Goal: Task Accomplishment & Management: Manage account settings

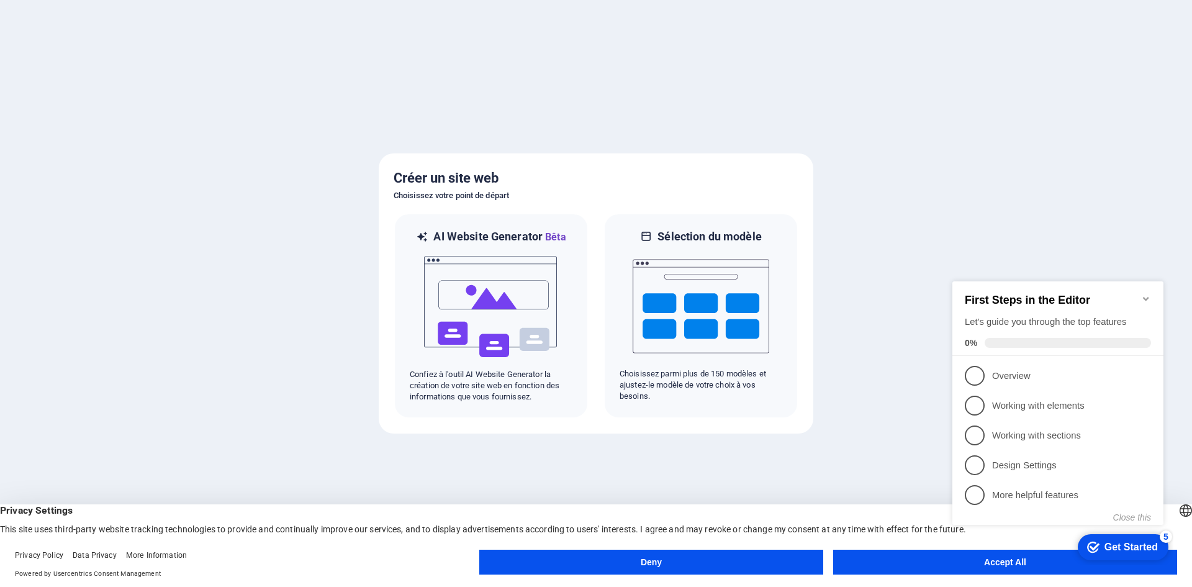
click at [1013, 566] on appcues-checklist "Contextual help checklist present on screen" at bounding box center [1060, 415] width 226 height 305
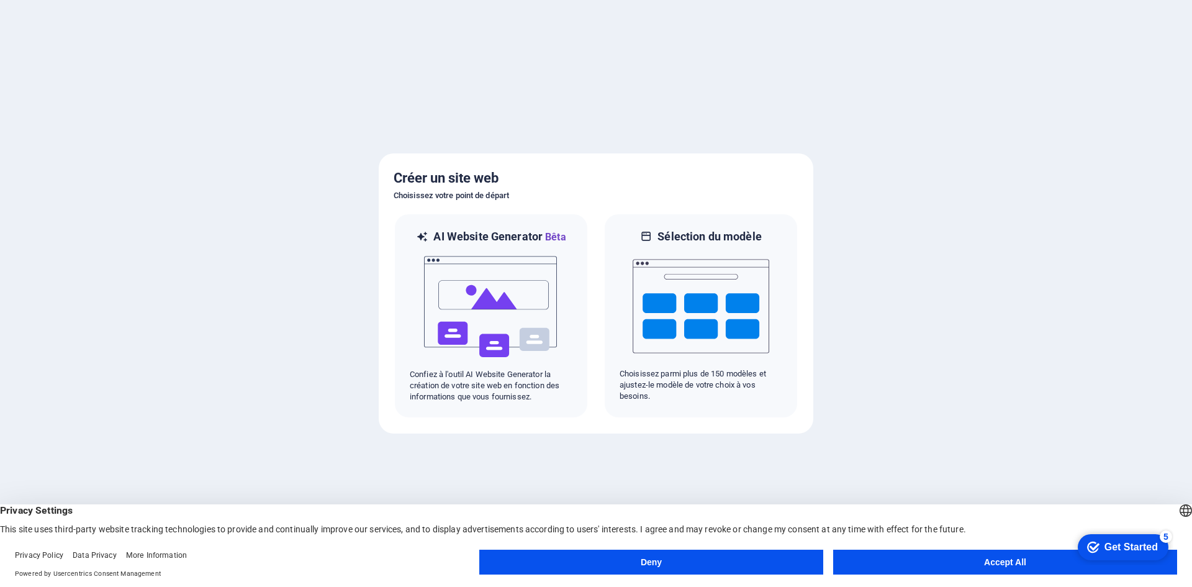
click at [1012, 565] on button "Accept All" at bounding box center [1005, 561] width 344 height 25
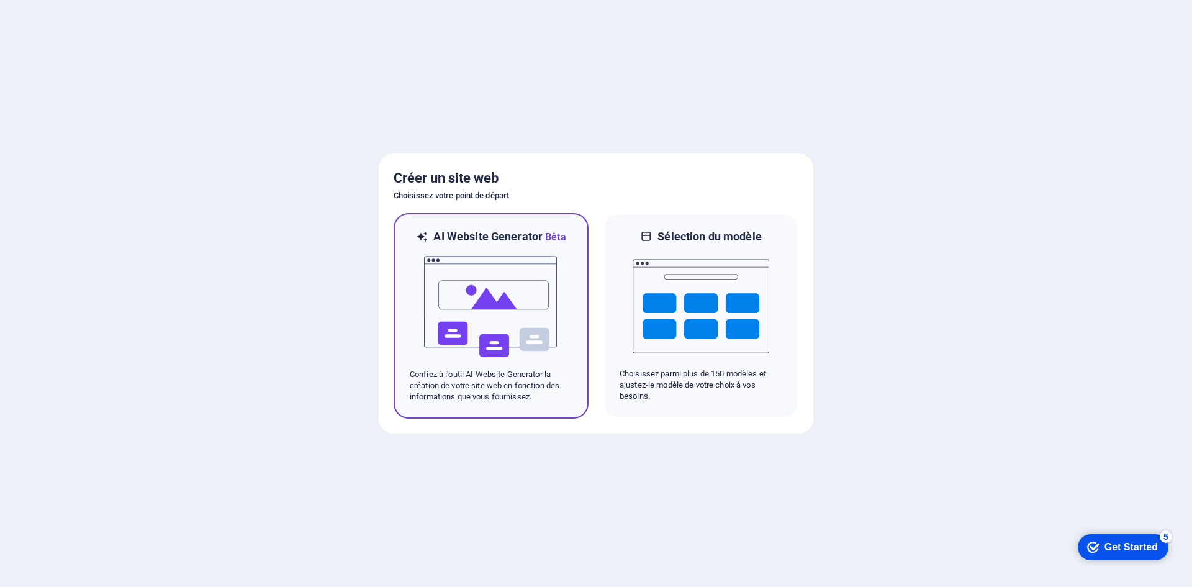
click at [429, 304] on img at bounding box center [491, 307] width 137 height 124
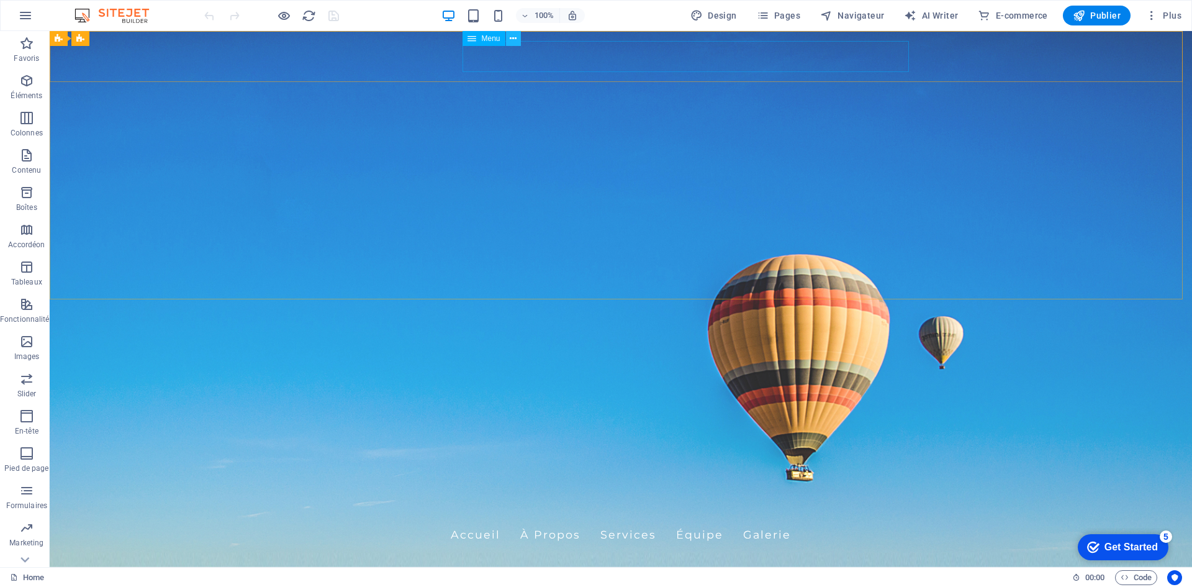
click at [511, 40] on icon at bounding box center [513, 38] width 7 height 13
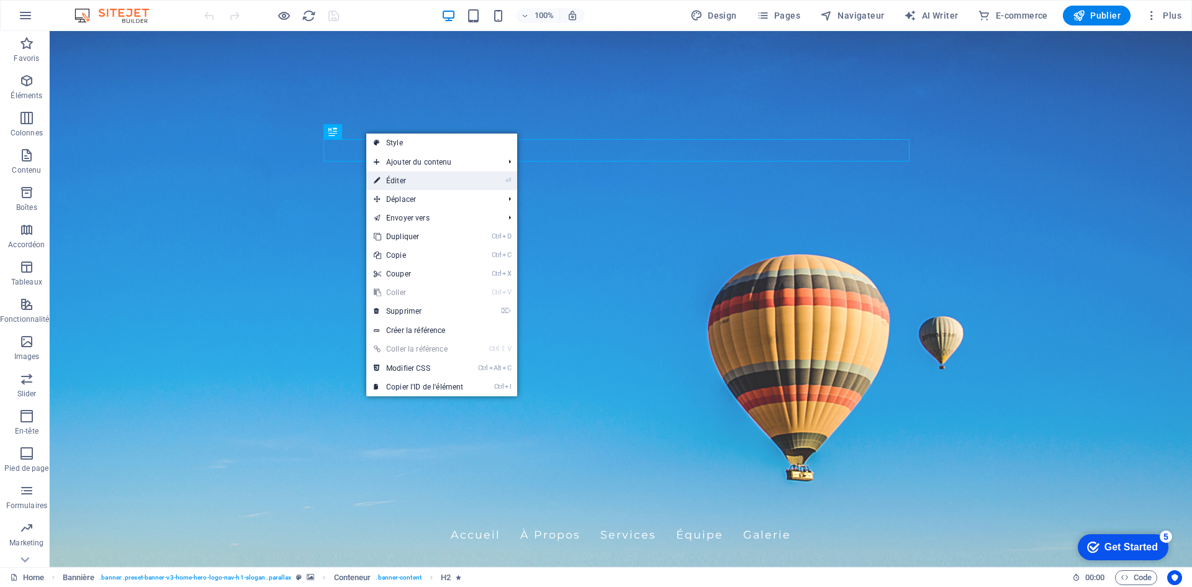
click at [403, 181] on link "⏎ Éditer" at bounding box center [418, 180] width 104 height 19
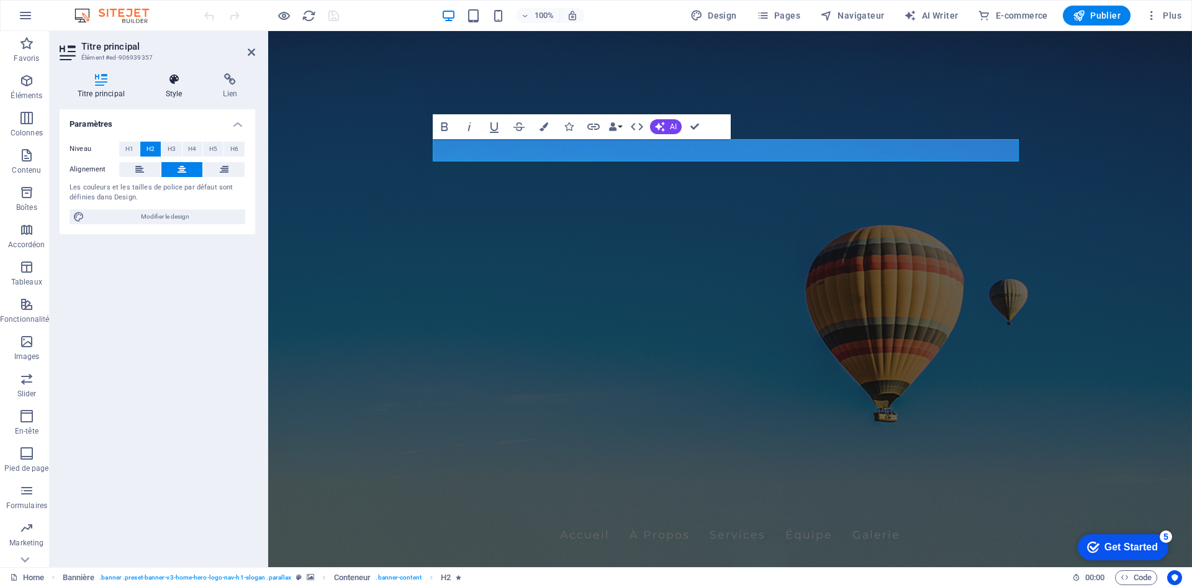
click at [173, 86] on h4 "Style" at bounding box center [177, 86] width 58 height 26
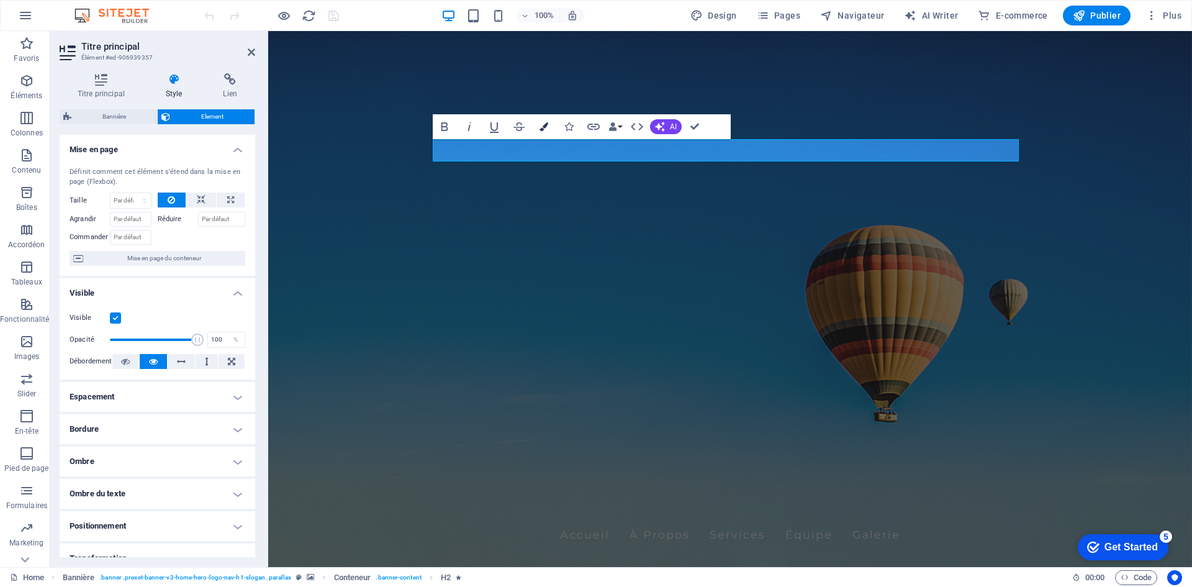
click at [546, 126] on icon "button" at bounding box center [543, 126] width 9 height 9
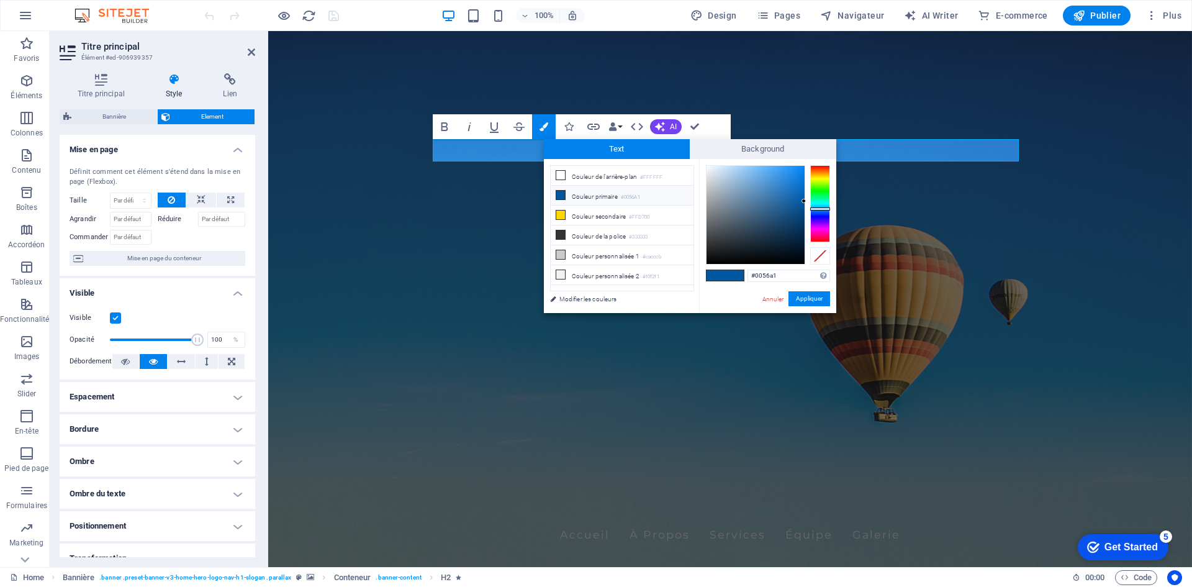
click at [581, 197] on li "Couleur primaire #0056A1" at bounding box center [622, 196] width 143 height 20
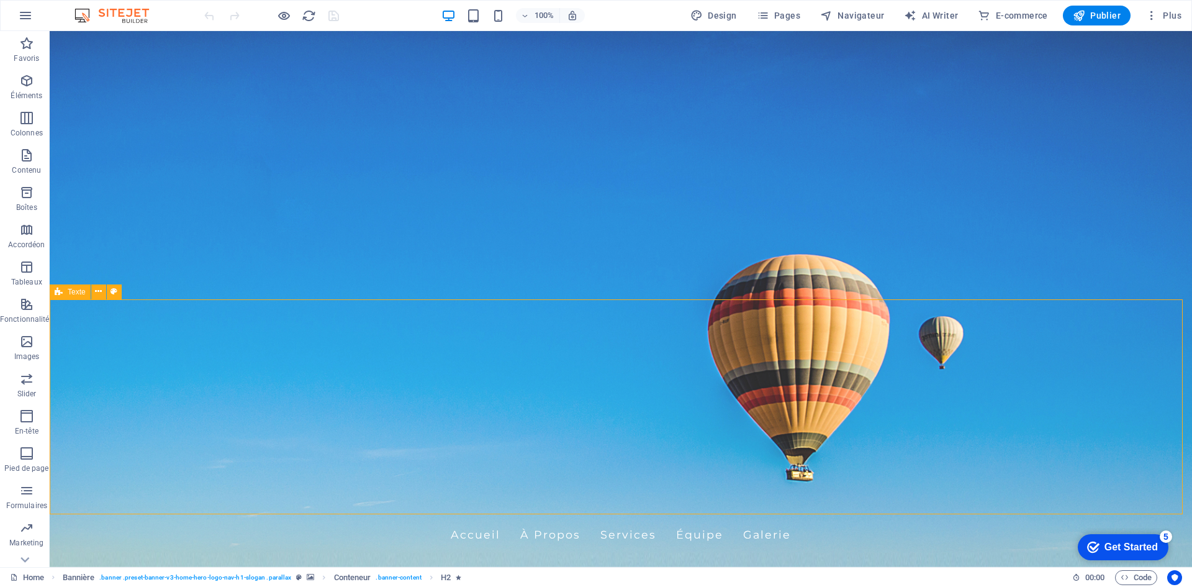
drag, startPoint x: 850, startPoint y: 355, endPoint x: 1068, endPoint y: 354, distance: 218.5
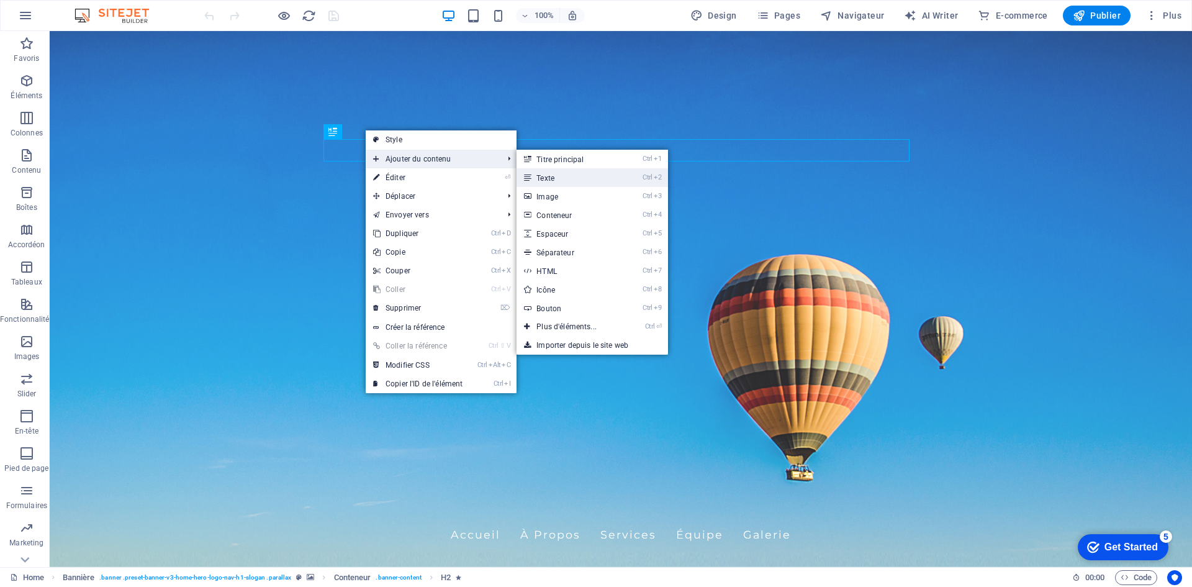
click at [551, 178] on link "Ctrl 2 Texte" at bounding box center [568, 177] width 105 height 19
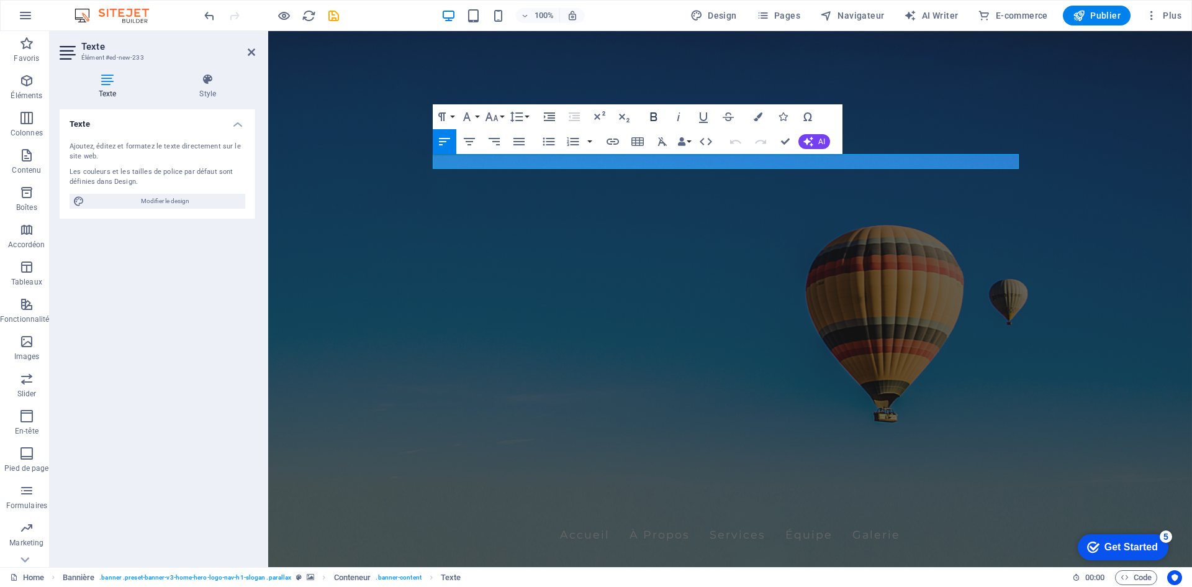
click at [654, 117] on icon "button" at bounding box center [653, 116] width 7 height 9
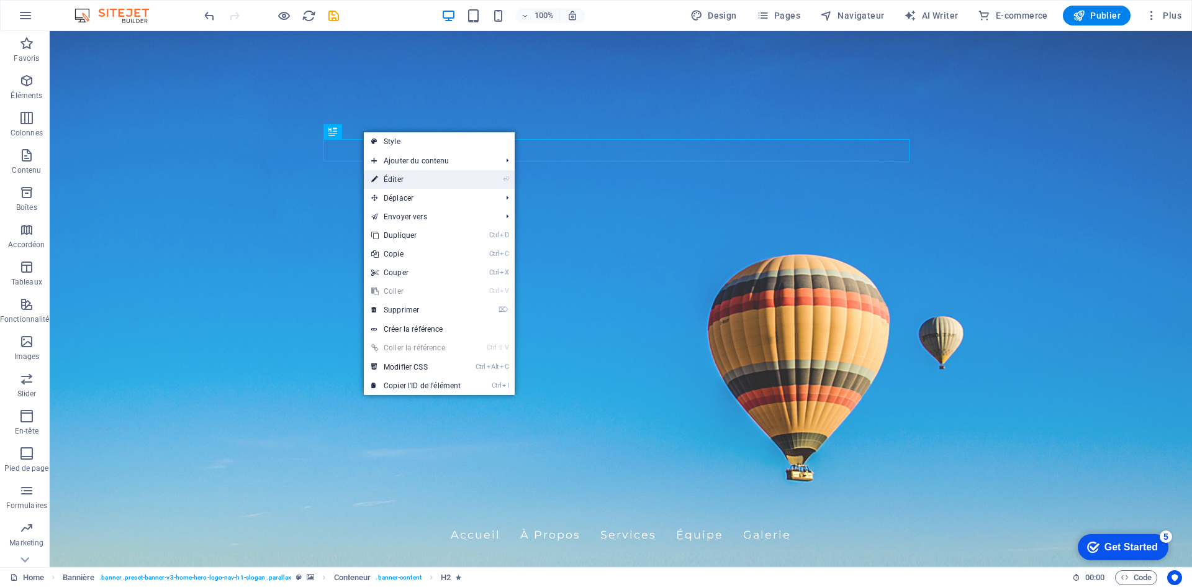
click at [395, 177] on link "⏎ Éditer" at bounding box center [416, 179] width 104 height 19
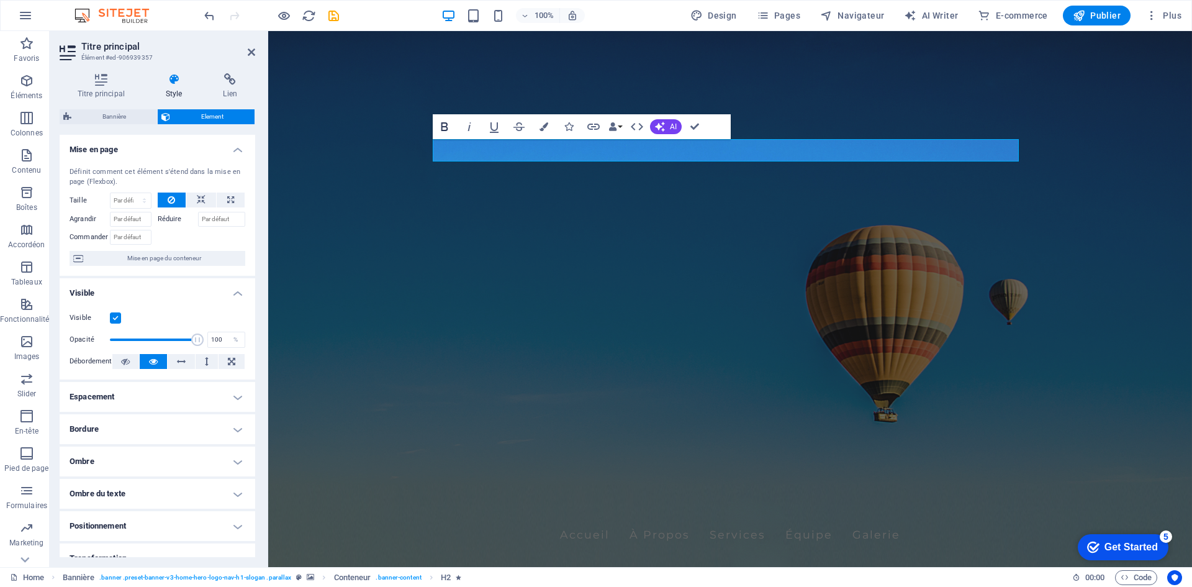
click at [443, 124] on icon "button" at bounding box center [444, 126] width 15 height 15
click at [542, 127] on icon "button" at bounding box center [543, 126] width 9 height 9
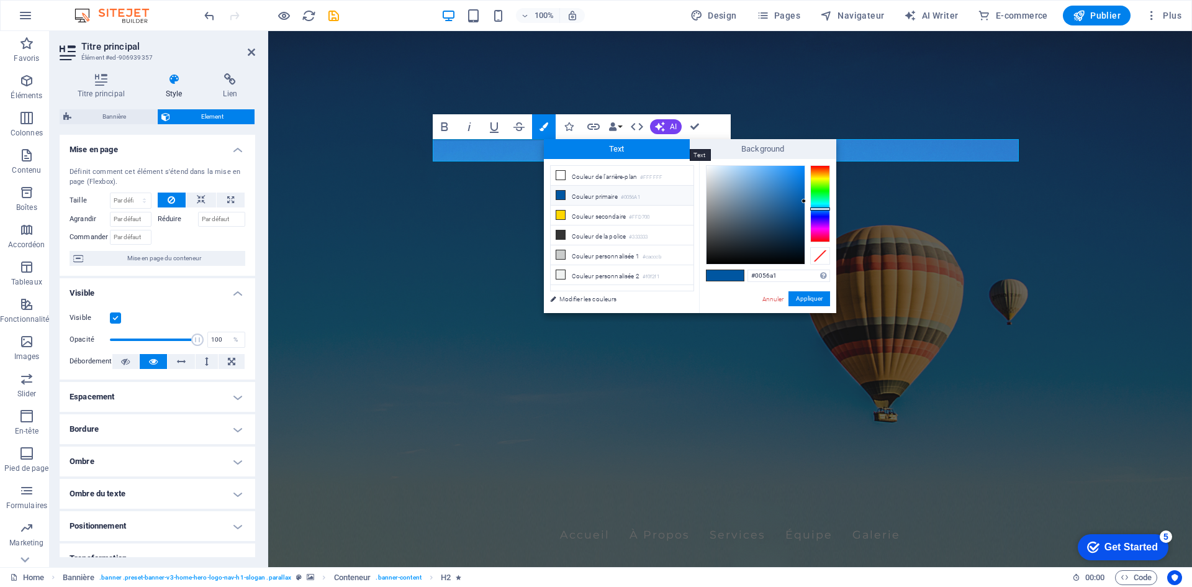
click at [621, 149] on span "Text" at bounding box center [617, 149] width 146 height 20
click at [557, 173] on icon at bounding box center [560, 175] width 9 height 9
type input "#ffffff"
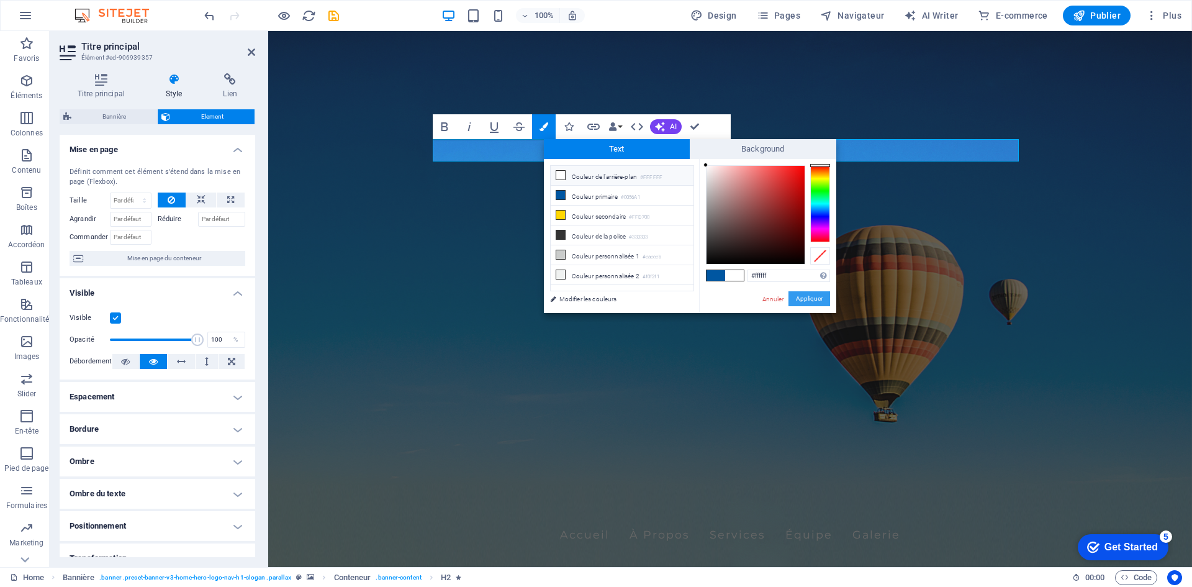
click at [811, 301] on button "Appliquer" at bounding box center [809, 298] width 42 height 15
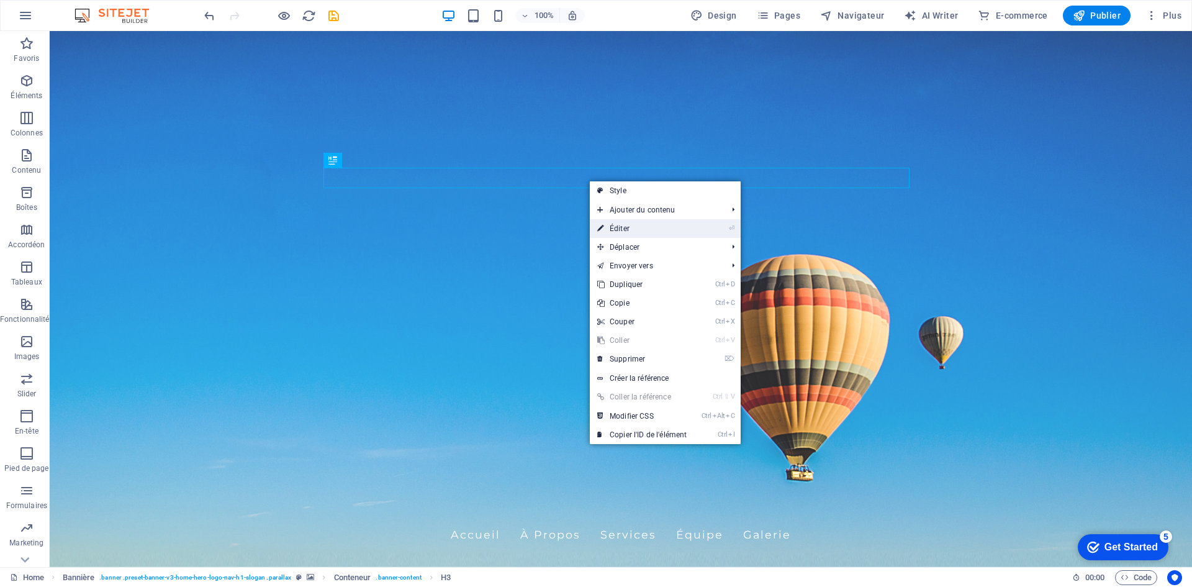
click at [627, 230] on link "⏎ Éditer" at bounding box center [642, 228] width 104 height 19
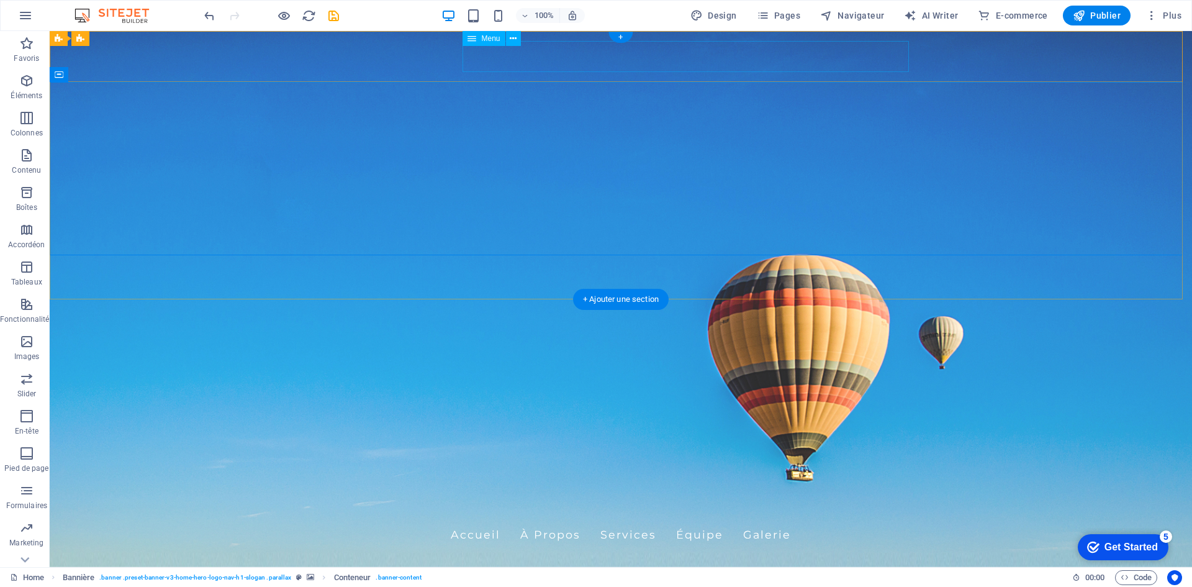
click at [693, 519] on nav "Accueil À Propos Services Équipe Galerie" at bounding box center [621, 534] width 586 height 31
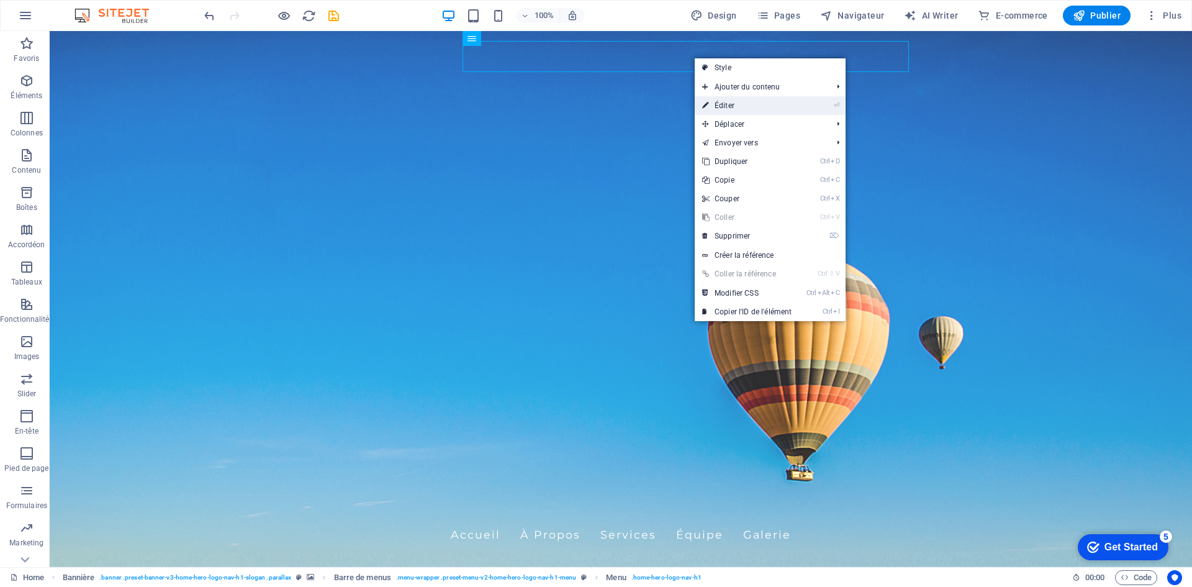
click at [732, 104] on link "⏎ Éditer" at bounding box center [747, 105] width 104 height 19
select select
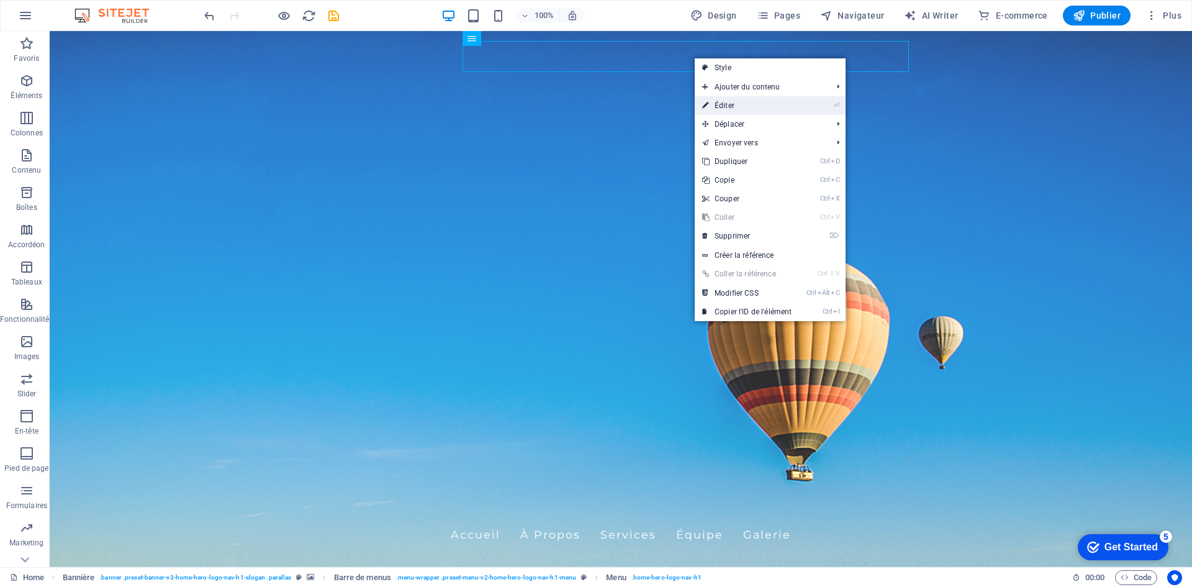
select select
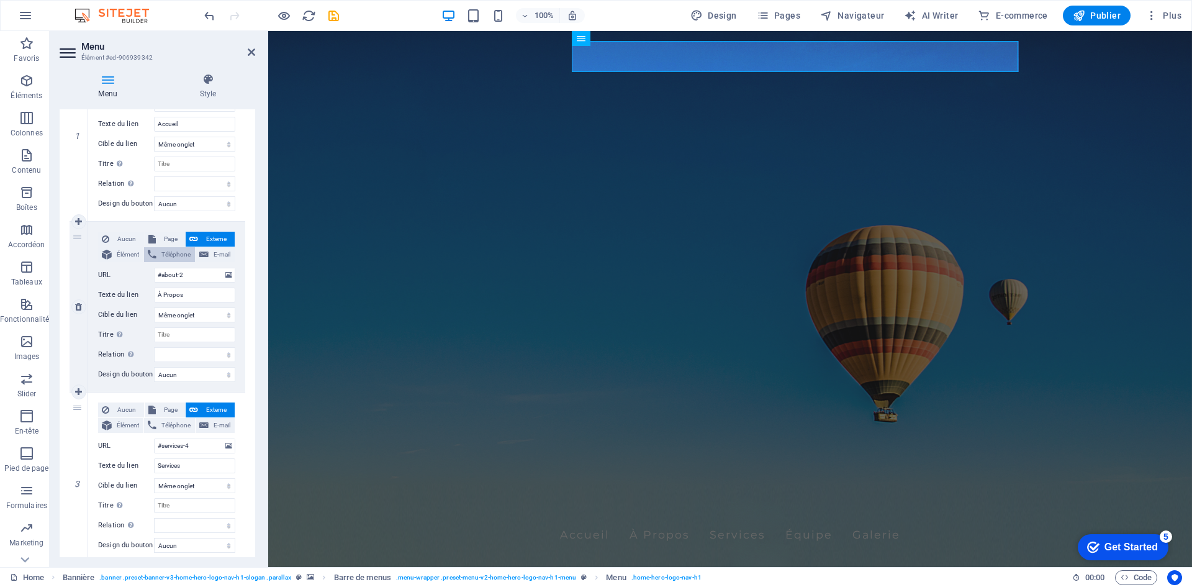
scroll to position [248, 0]
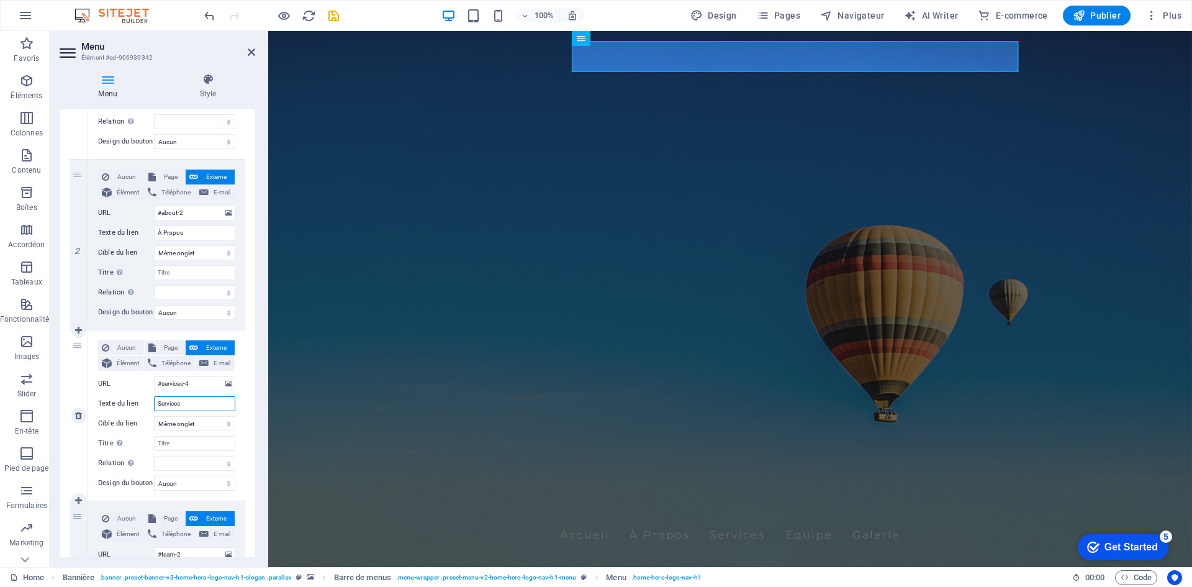
click at [184, 405] on input "Services" at bounding box center [194, 403] width 81 height 15
type input "S"
select select
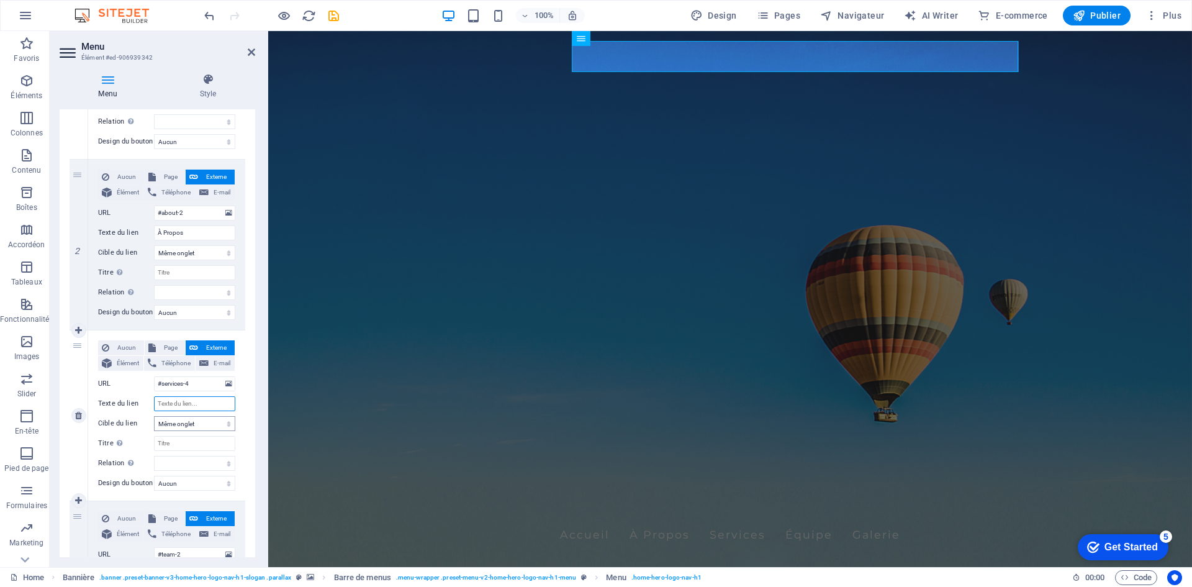
select select
type input "Activ"
select select
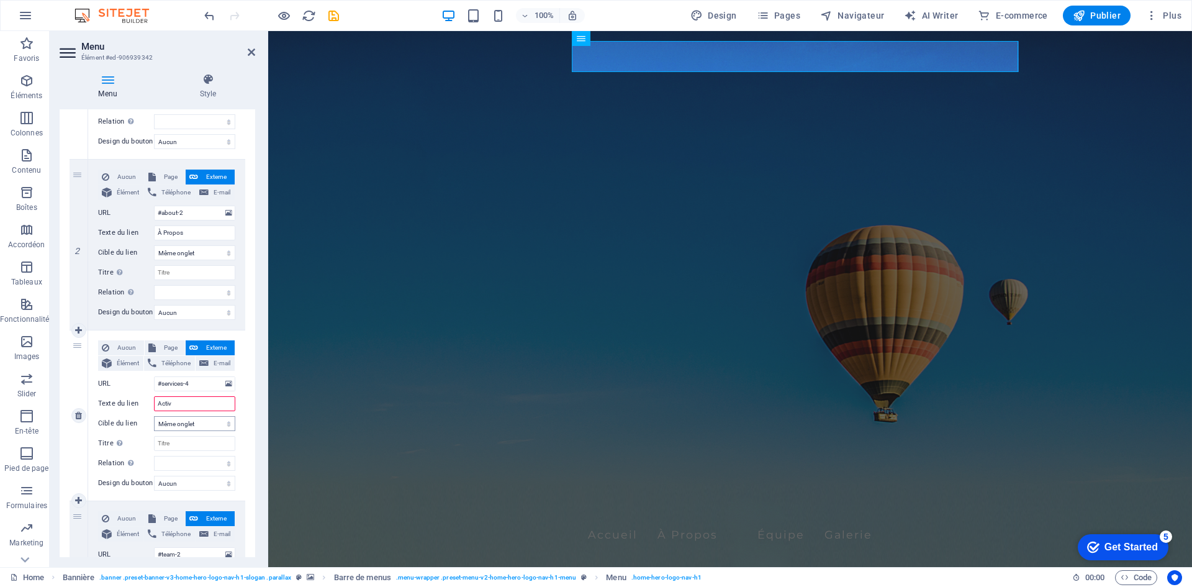
select select
type input "Activitées"
select select
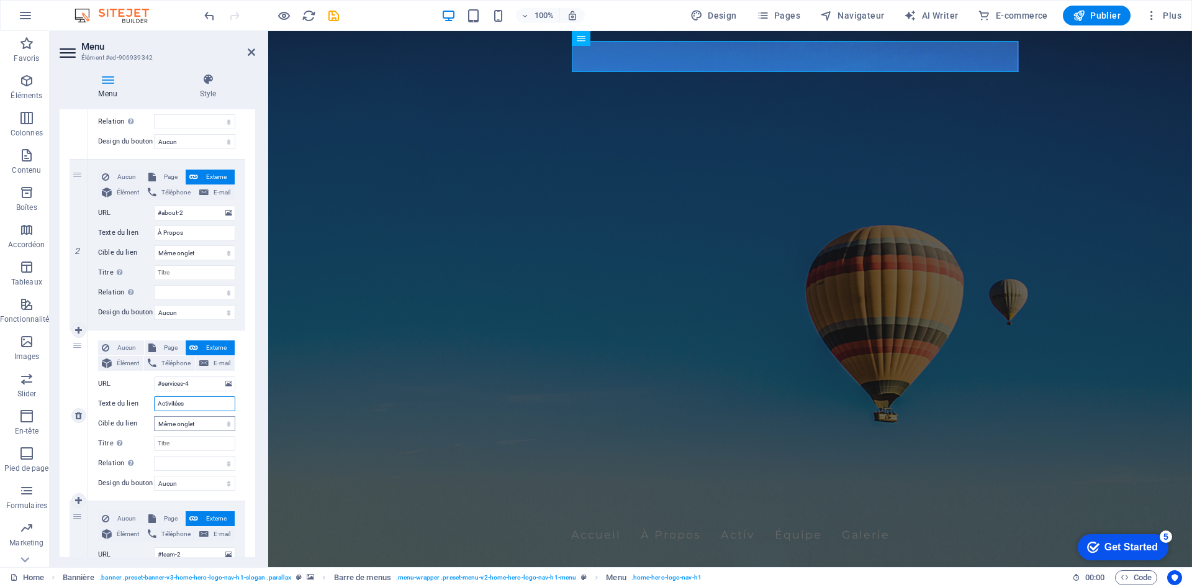
select select
type input "Activitée"
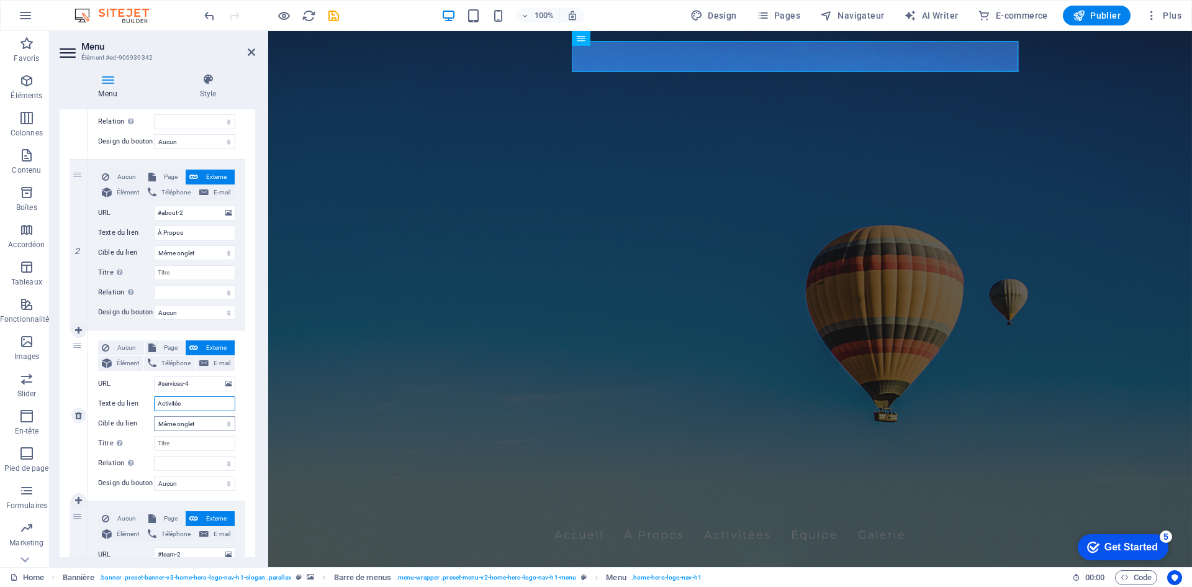
select select
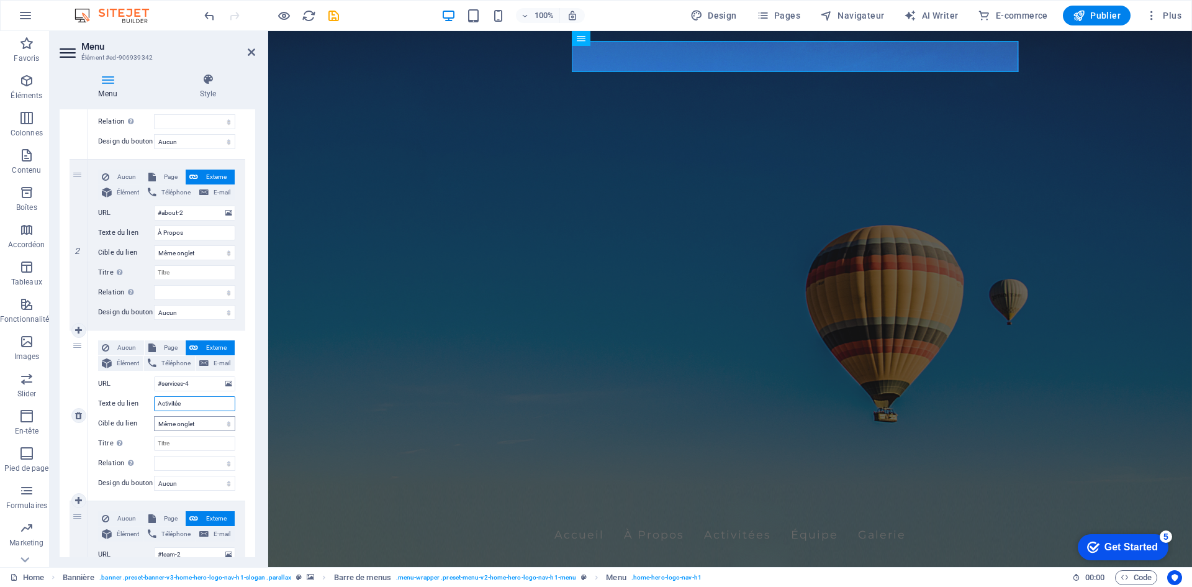
type input "Activité"
select select
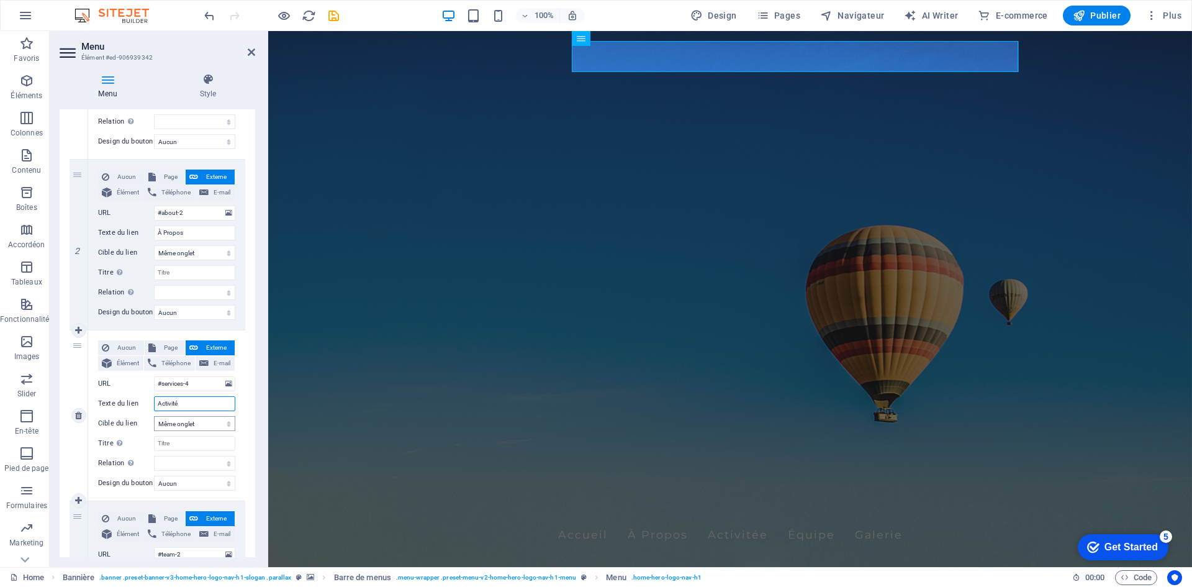
select select
type input "Activités"
select select
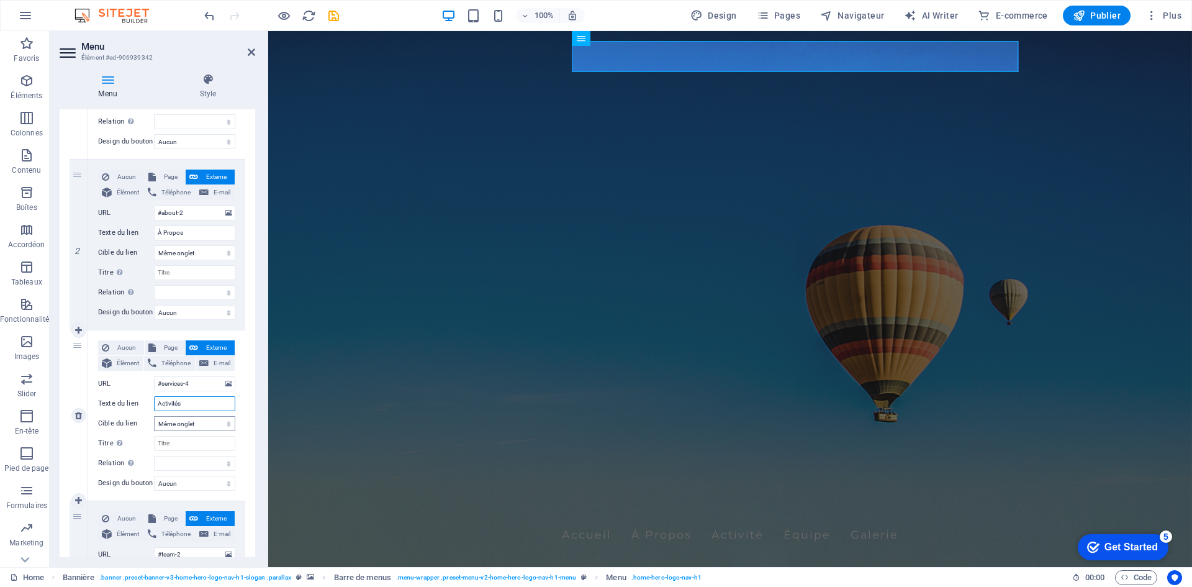
select select
type input "Activités"
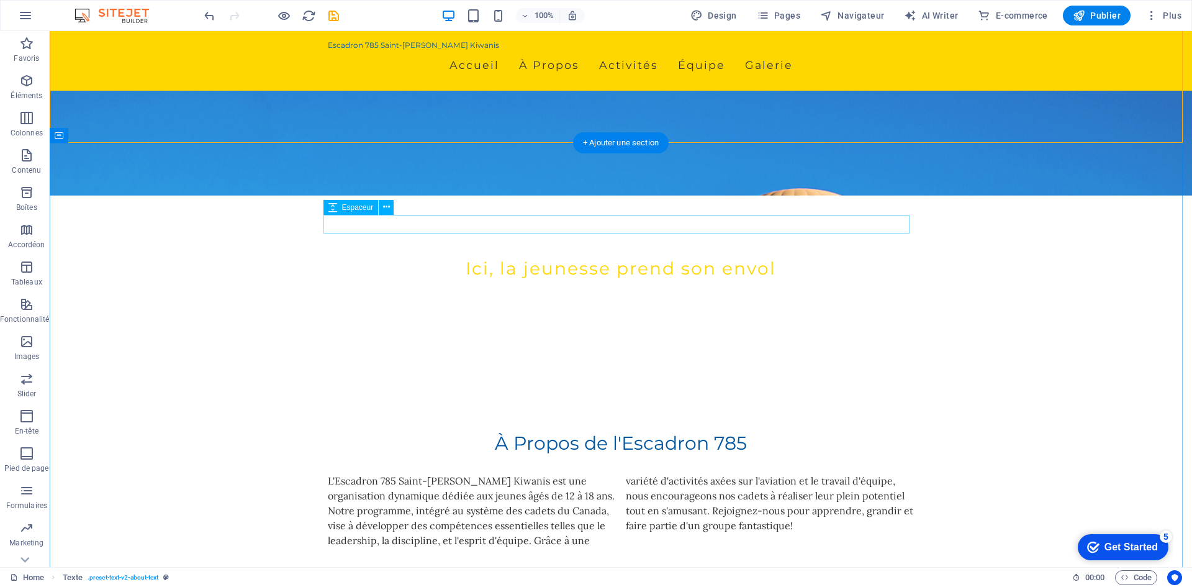
scroll to position [372, 0]
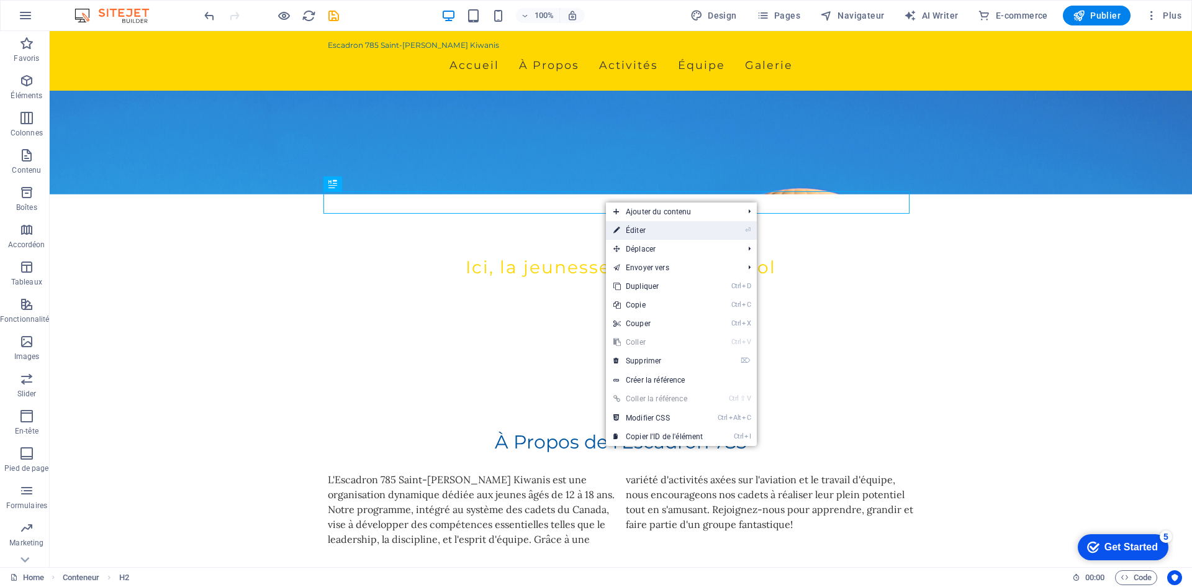
click at [648, 228] on link "⏎ Éditer" at bounding box center [658, 230] width 104 height 19
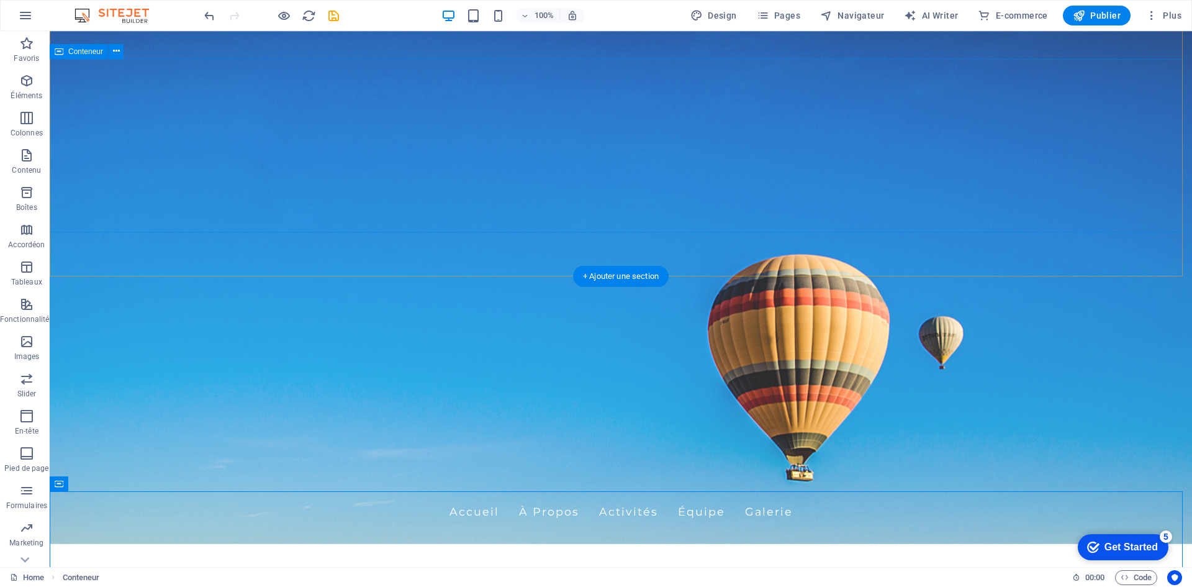
scroll to position [0, 0]
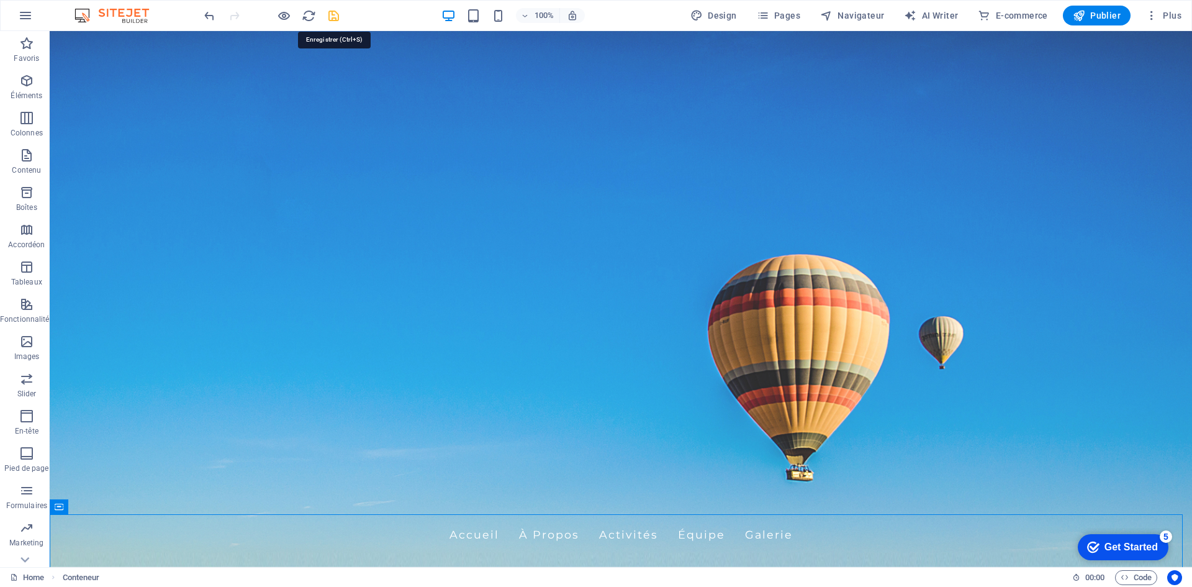
click at [393, 510] on div "Escadron 785 Saint-Eustache Kiwanis" at bounding box center [621, 514] width 586 height 9
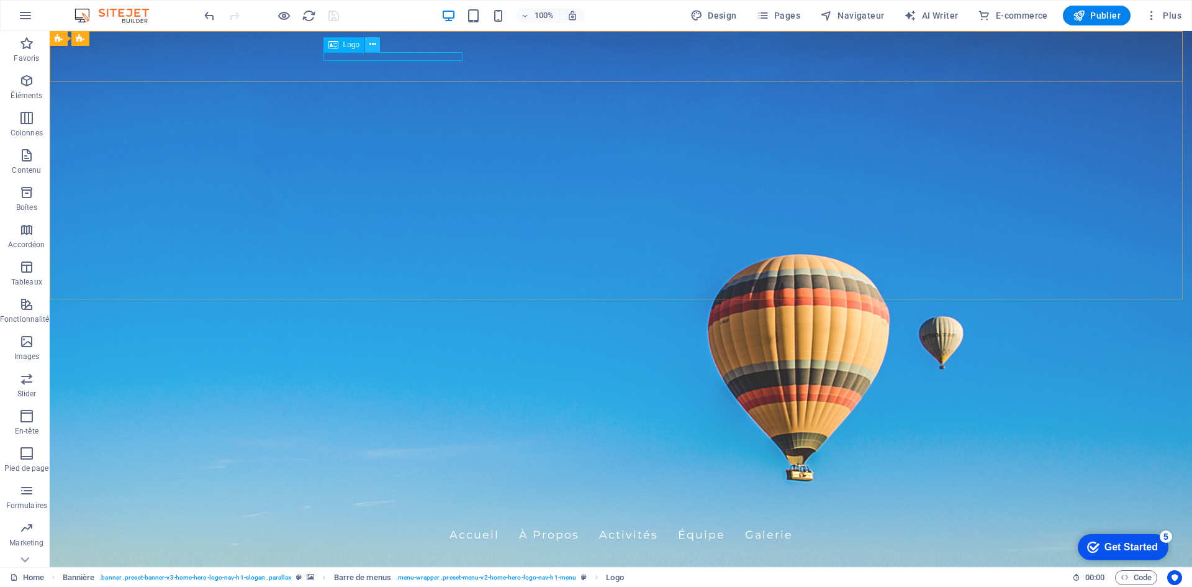
click at [371, 45] on icon at bounding box center [372, 44] width 7 height 13
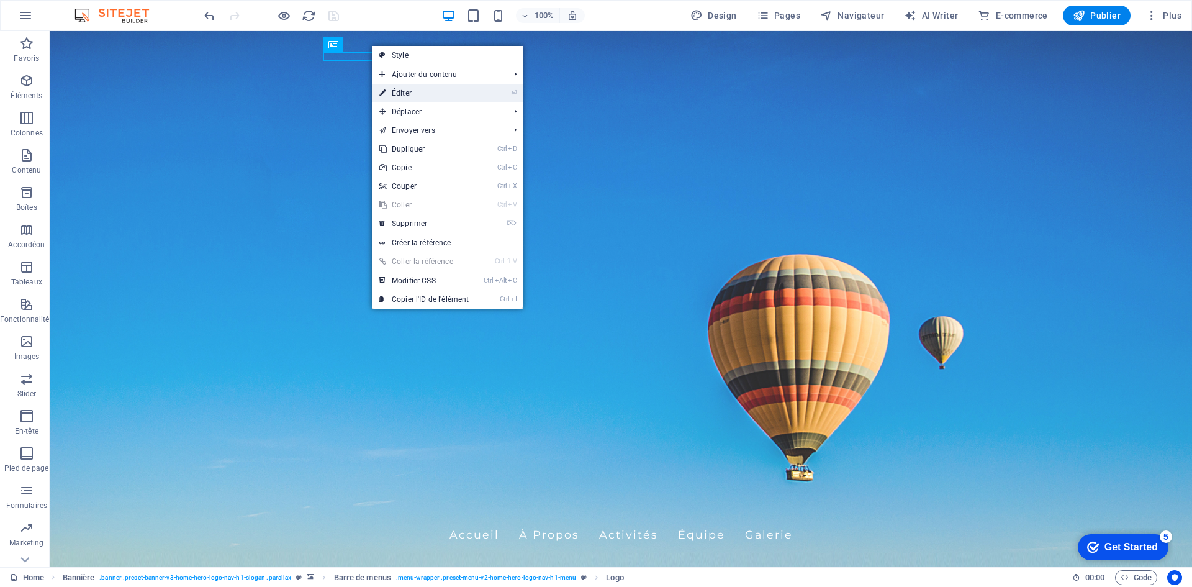
click at [403, 90] on link "⏎ Éditer" at bounding box center [424, 93] width 104 height 19
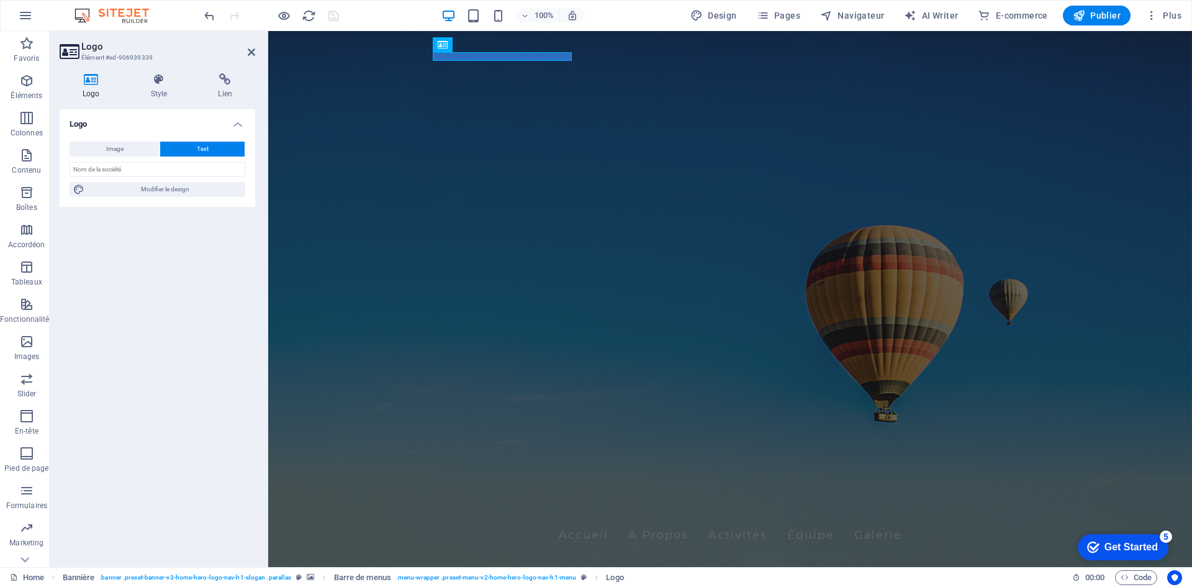
click at [177, 150] on button "Text" at bounding box center [202, 149] width 84 height 15
click at [160, 84] on icon at bounding box center [159, 79] width 63 height 12
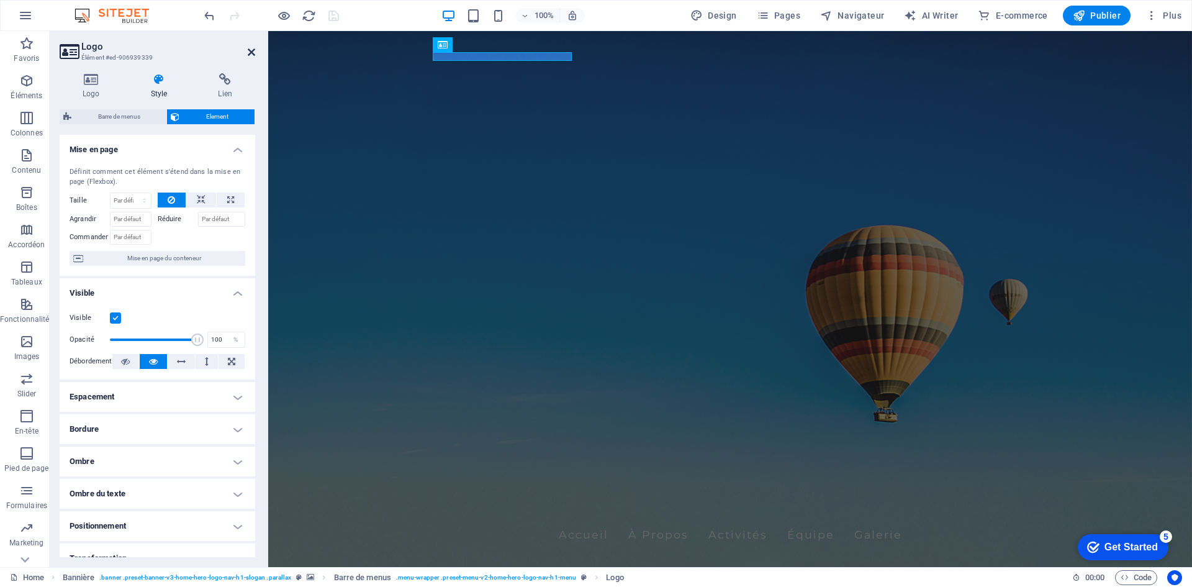
click at [252, 52] on icon at bounding box center [251, 52] width 7 height 10
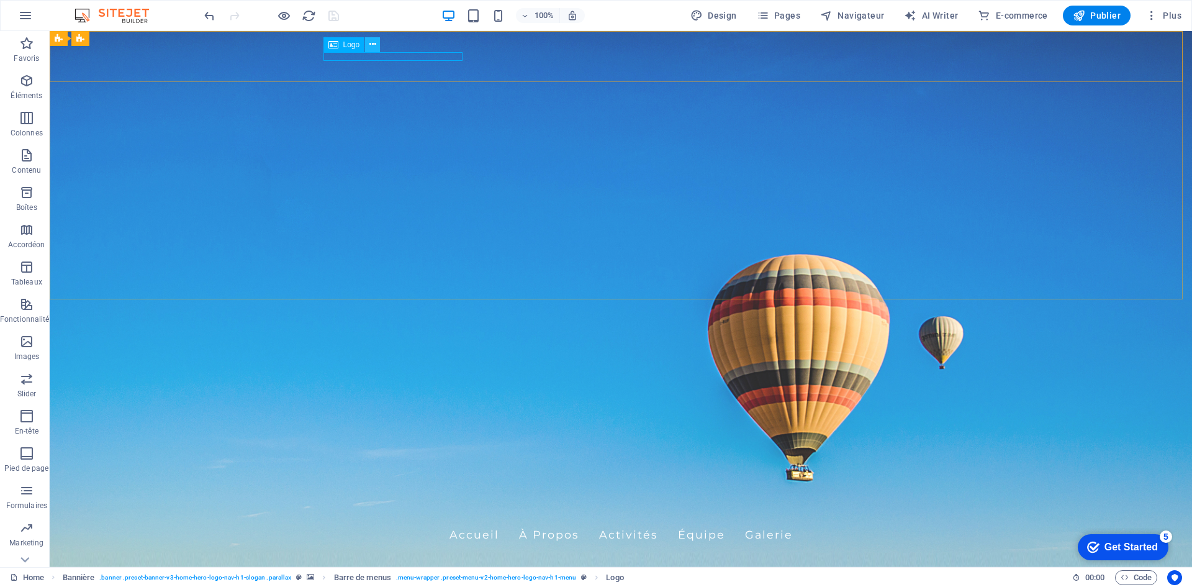
click at [372, 43] on icon at bounding box center [372, 44] width 7 height 13
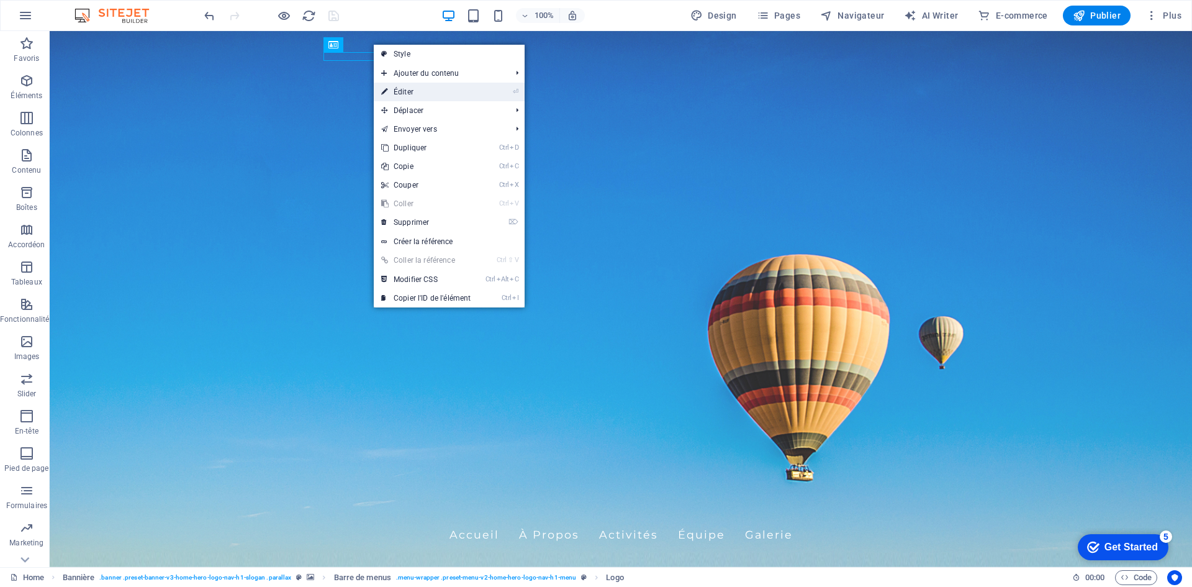
click at [403, 89] on link "⏎ Éditer" at bounding box center [426, 92] width 104 height 19
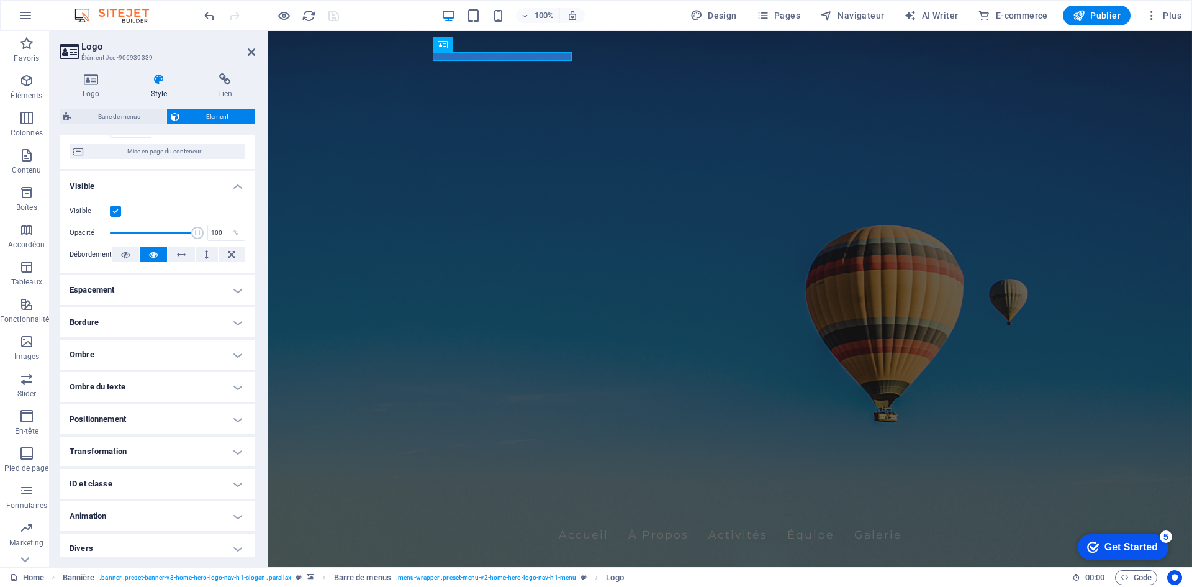
scroll to position [113, 0]
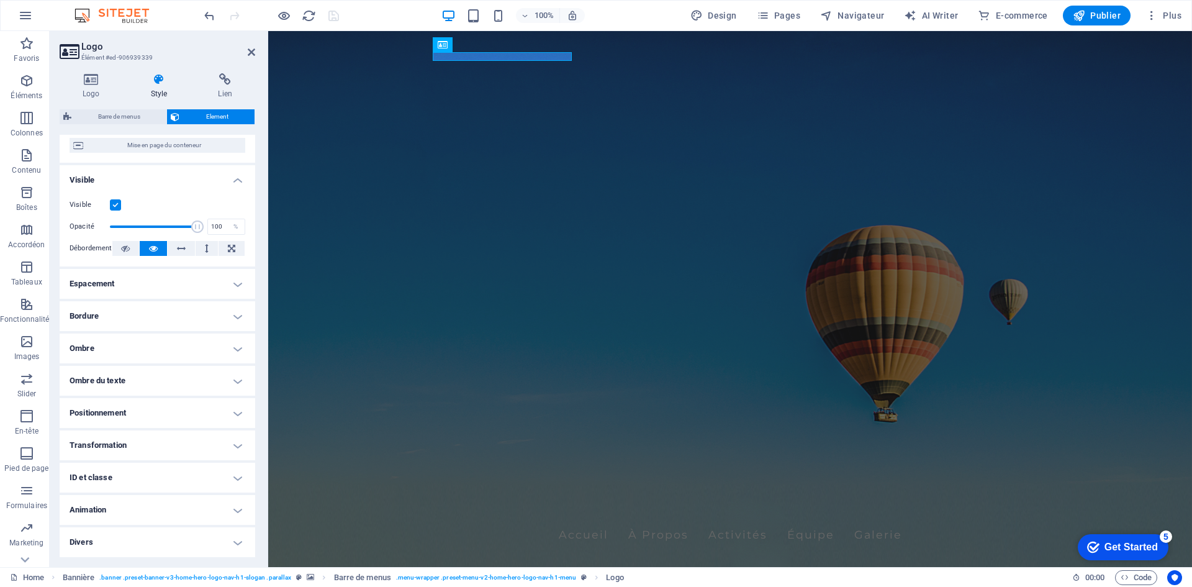
click at [234, 379] on h4 "Ombre du texte" at bounding box center [158, 381] width 196 height 30
click at [234, 379] on h4 "Ombre du texte" at bounding box center [158, 377] width 196 height 22
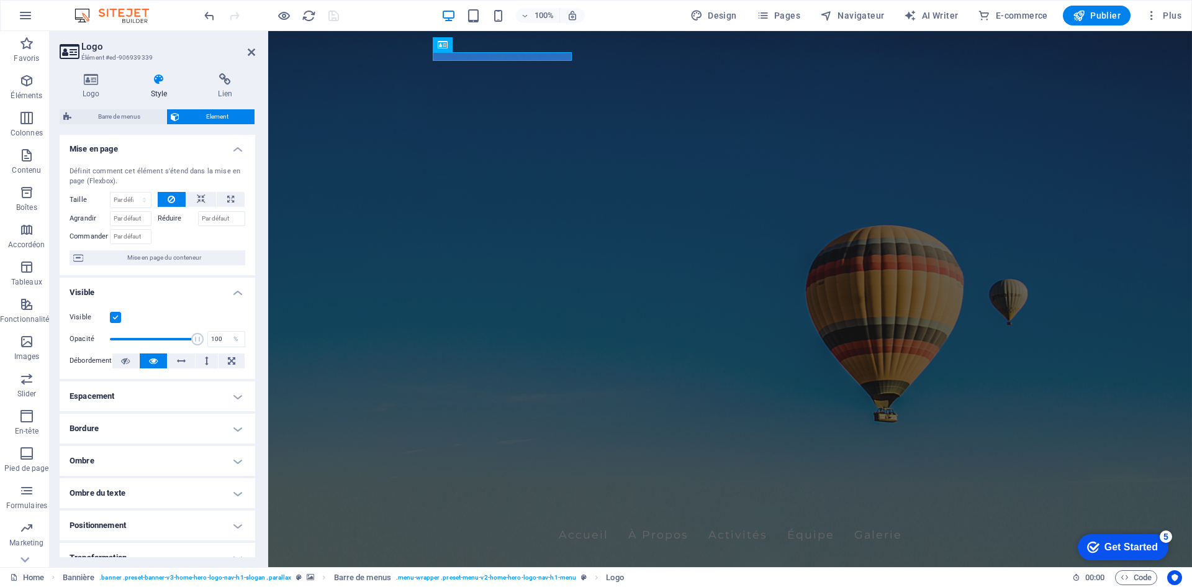
scroll to position [0, 0]
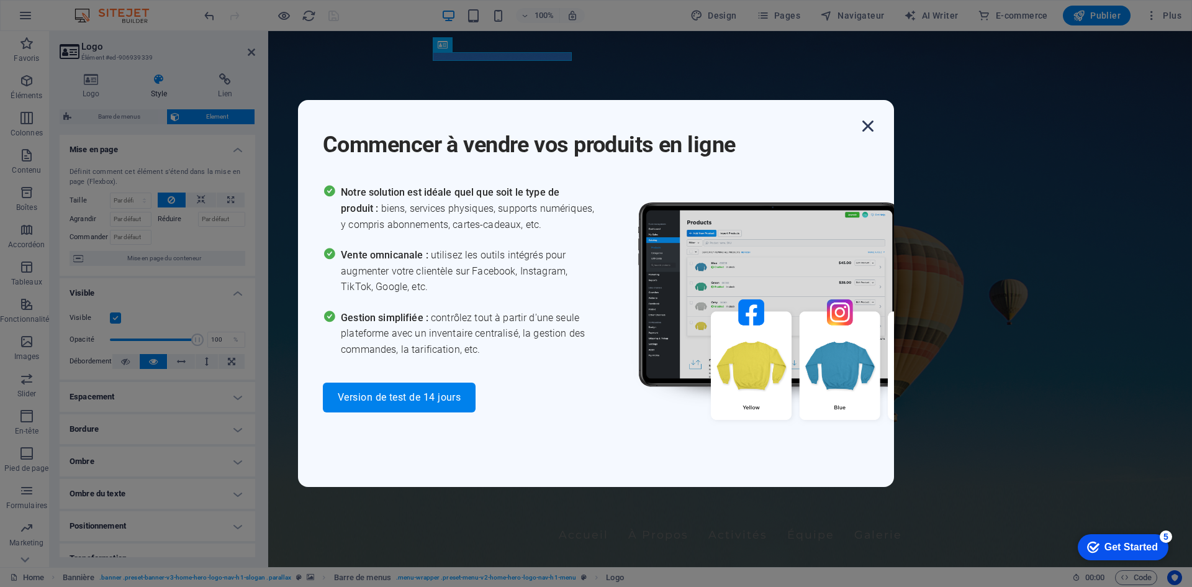
click at [871, 127] on icon "button" at bounding box center [868, 126] width 22 height 22
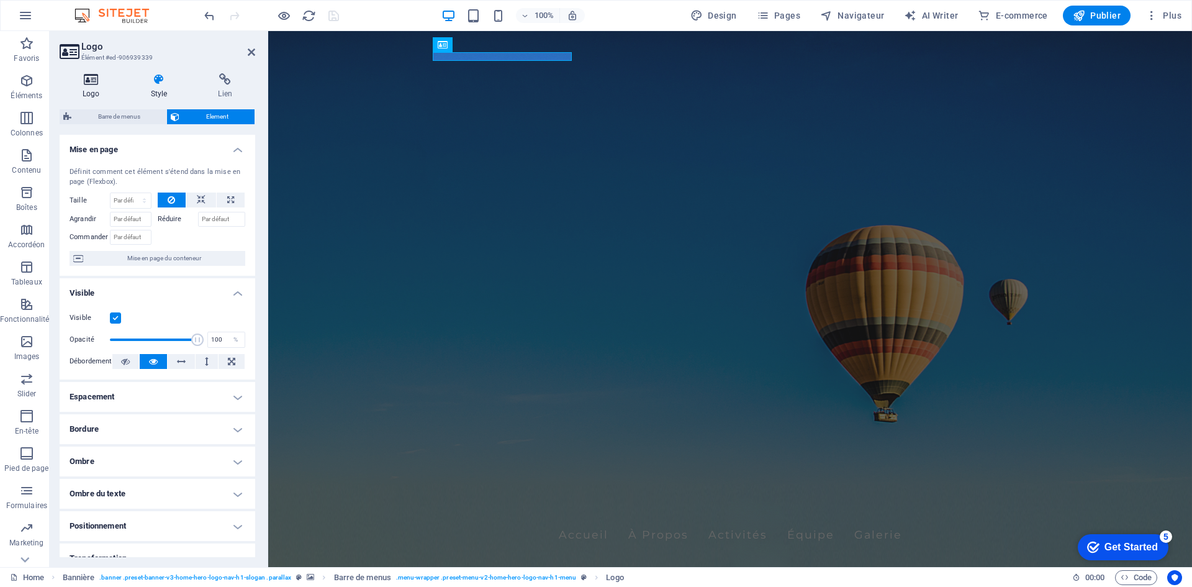
click at [89, 86] on h4 "Logo" at bounding box center [94, 86] width 68 height 26
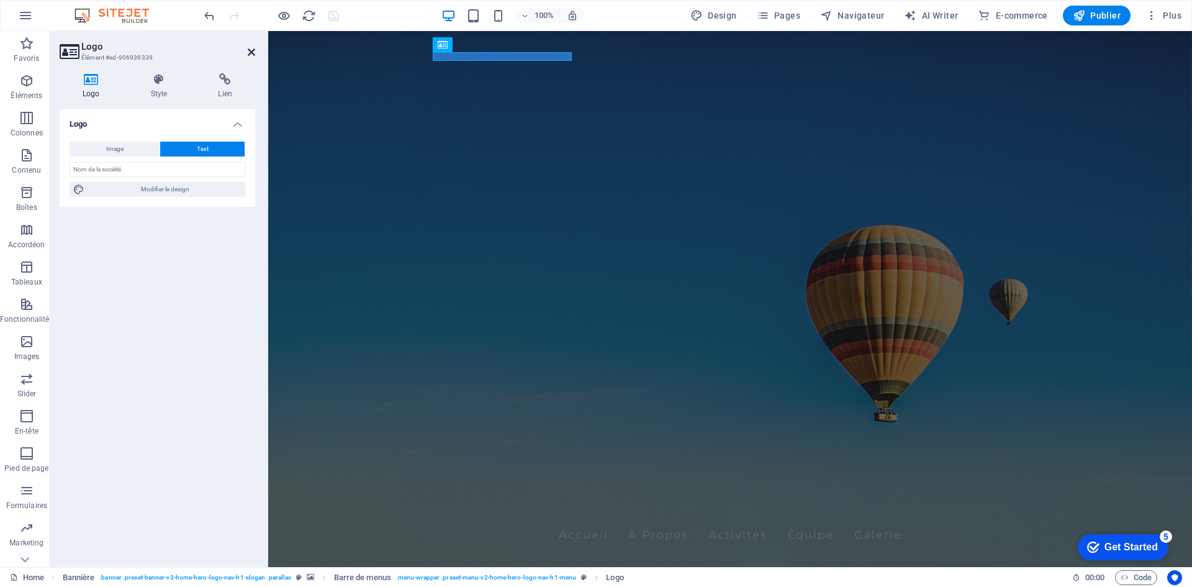
click at [254, 52] on icon at bounding box center [251, 52] width 7 height 10
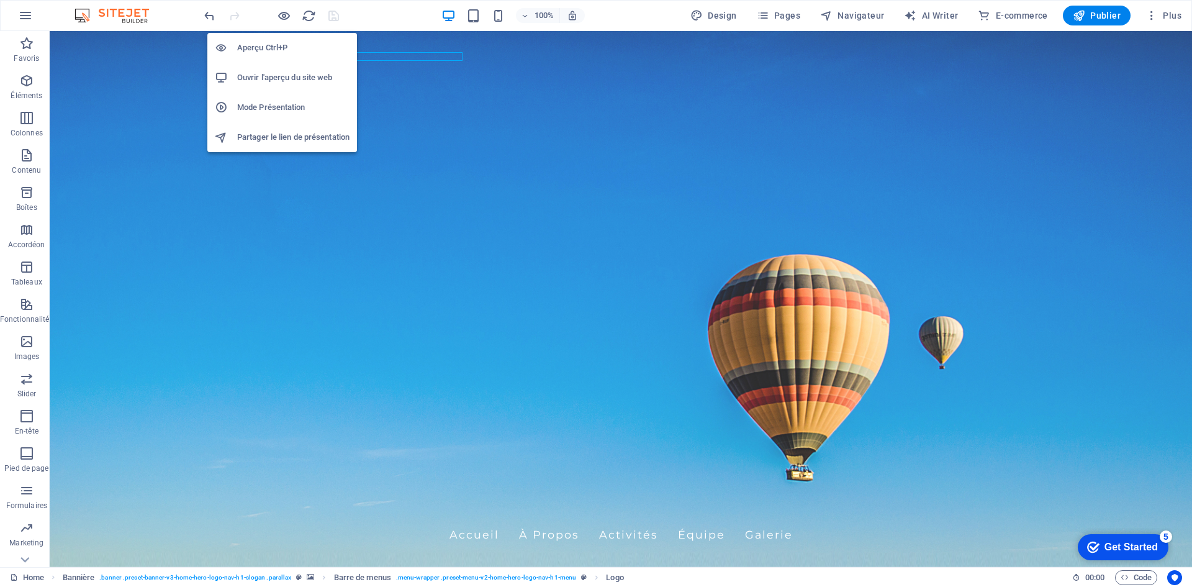
click at [277, 79] on h6 "Ouvrir l'aperçu du site web" at bounding box center [293, 77] width 112 height 15
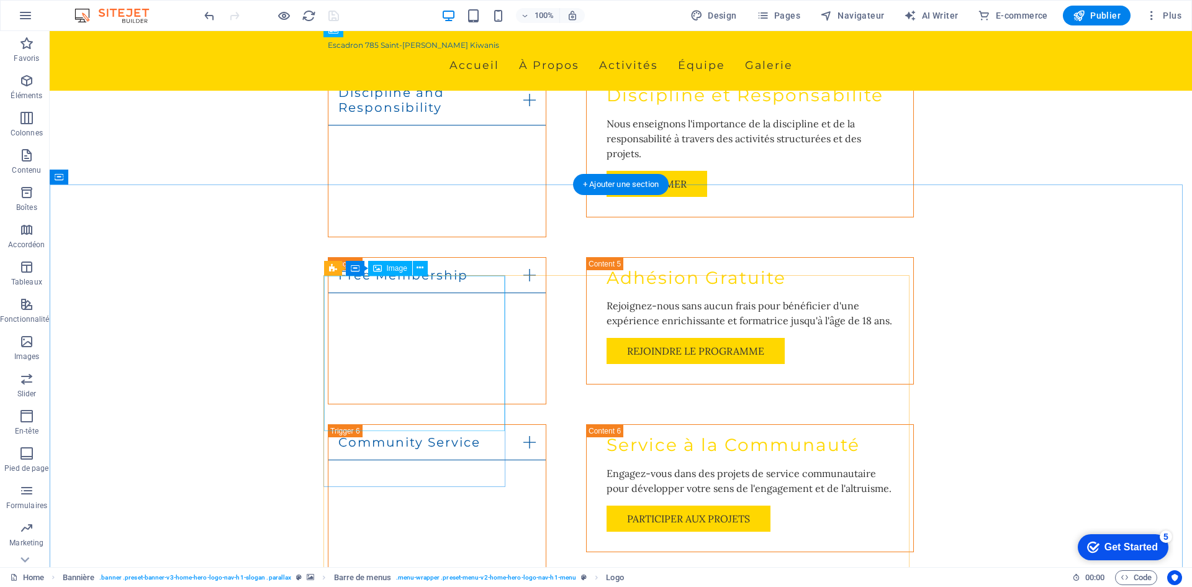
scroll to position [1552, 0]
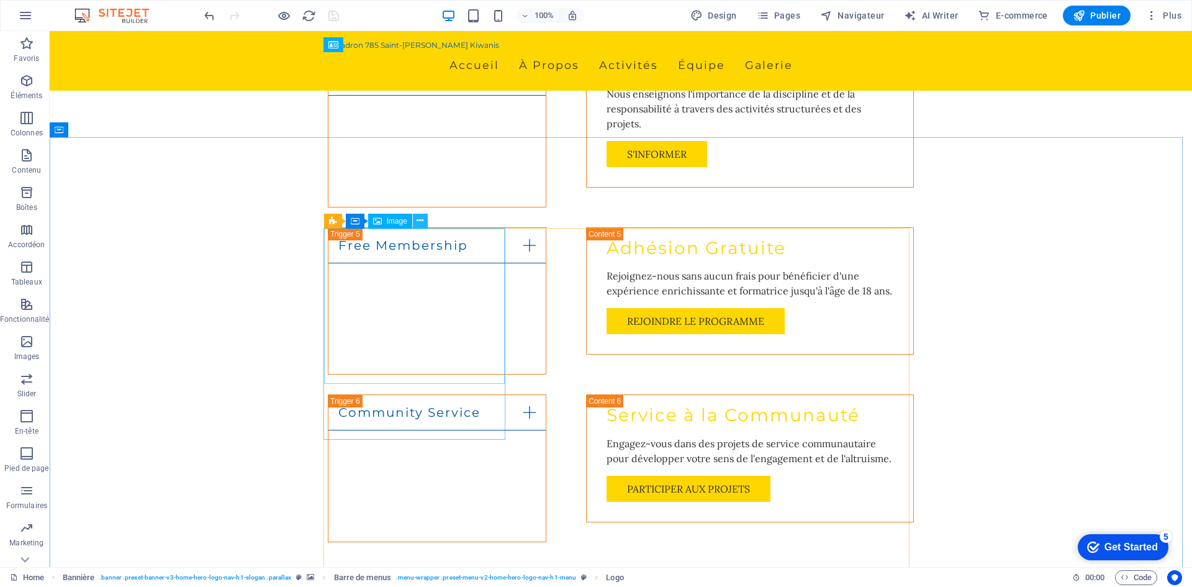
click at [423, 220] on icon at bounding box center [419, 220] width 7 height 13
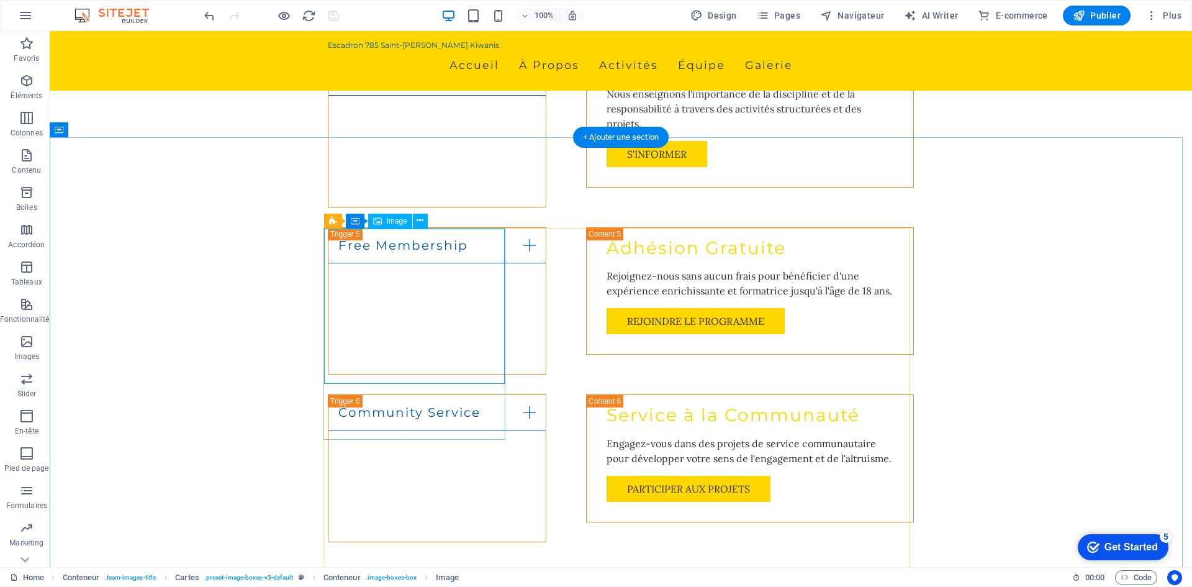
click at [385, 220] on div "Image" at bounding box center [390, 221] width 44 height 15
click at [420, 220] on icon at bounding box center [419, 220] width 7 height 13
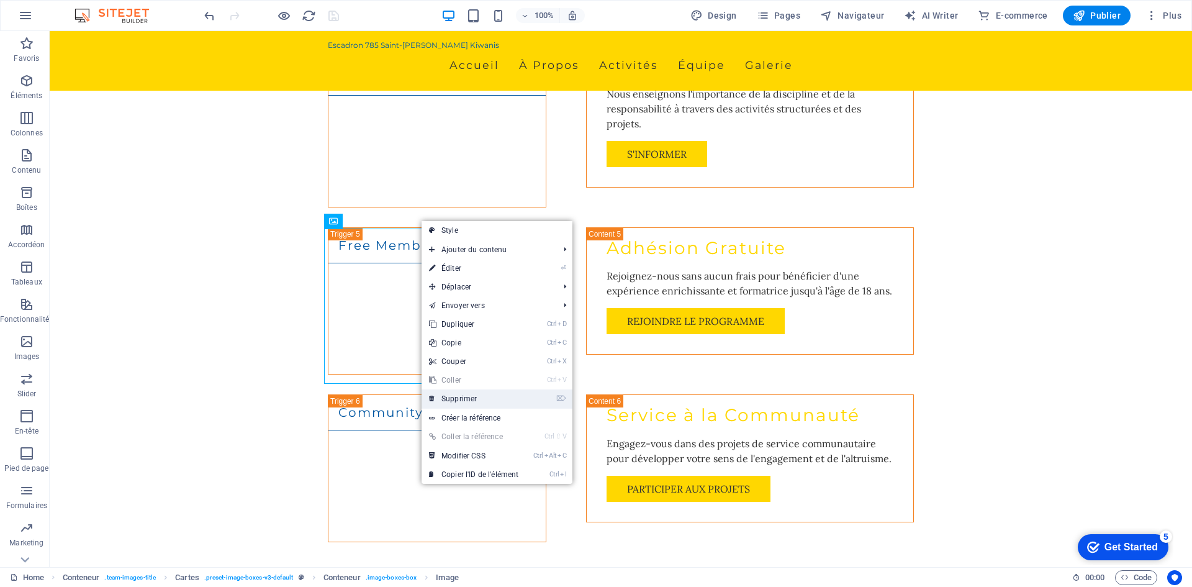
click at [469, 400] on link "⌦ Supprimer" at bounding box center [473, 398] width 104 height 19
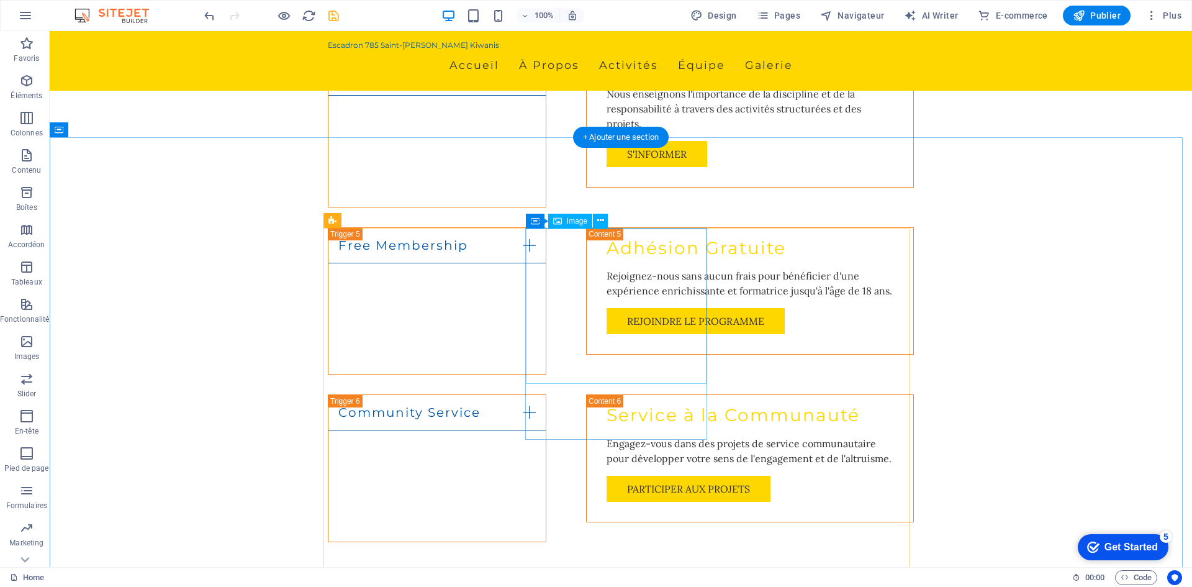
click at [569, 225] on span "Image" at bounding box center [577, 220] width 20 height 7
click at [606, 214] on button at bounding box center [600, 221] width 15 height 15
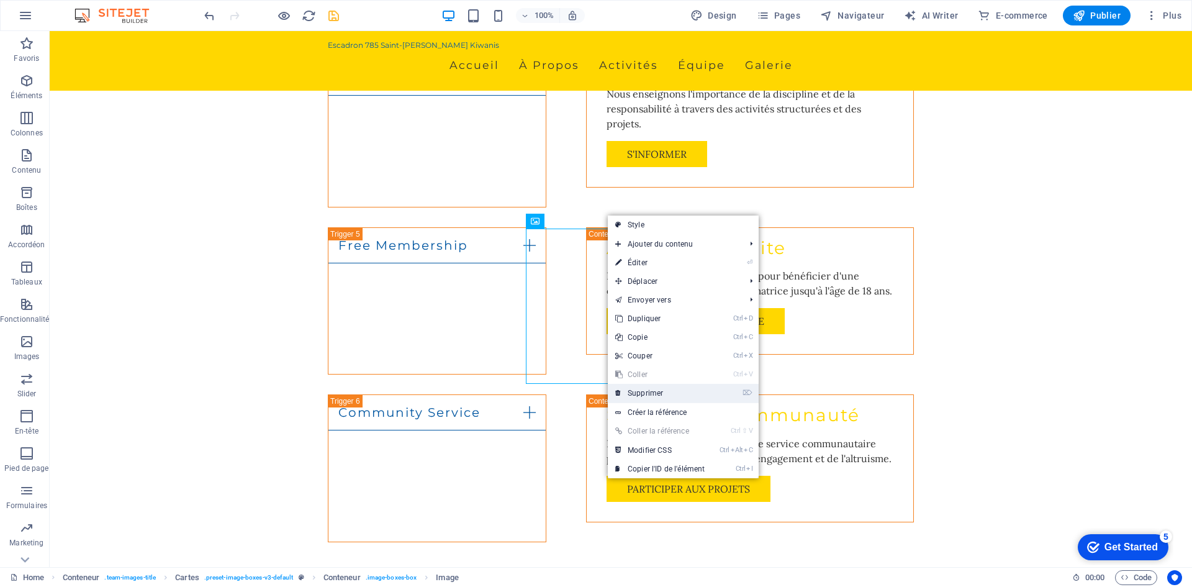
click at [650, 392] on link "⌦ Supprimer" at bounding box center [660, 393] width 104 height 19
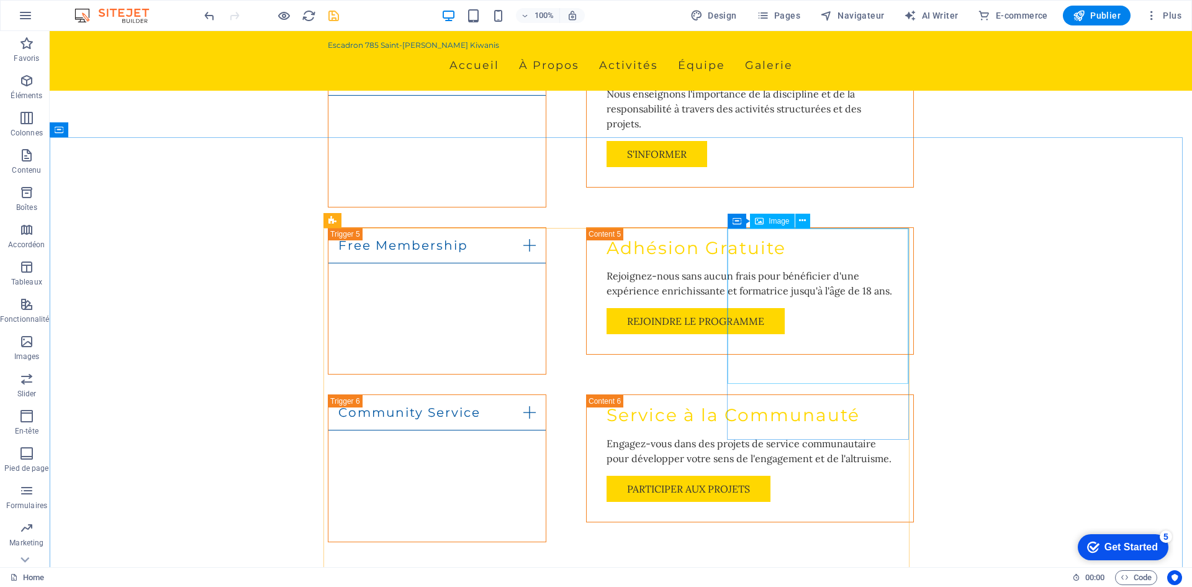
click at [776, 222] on span "Image" at bounding box center [778, 220] width 20 height 7
click at [801, 221] on icon at bounding box center [802, 220] width 7 height 13
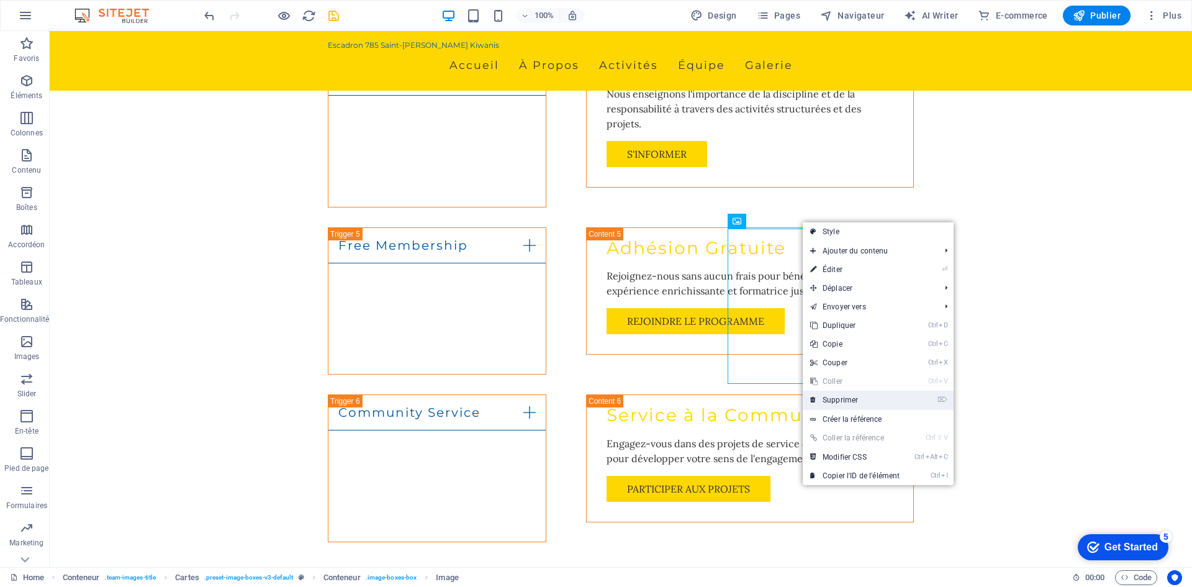
click at [851, 398] on link "⌦ Supprimer" at bounding box center [855, 399] width 104 height 19
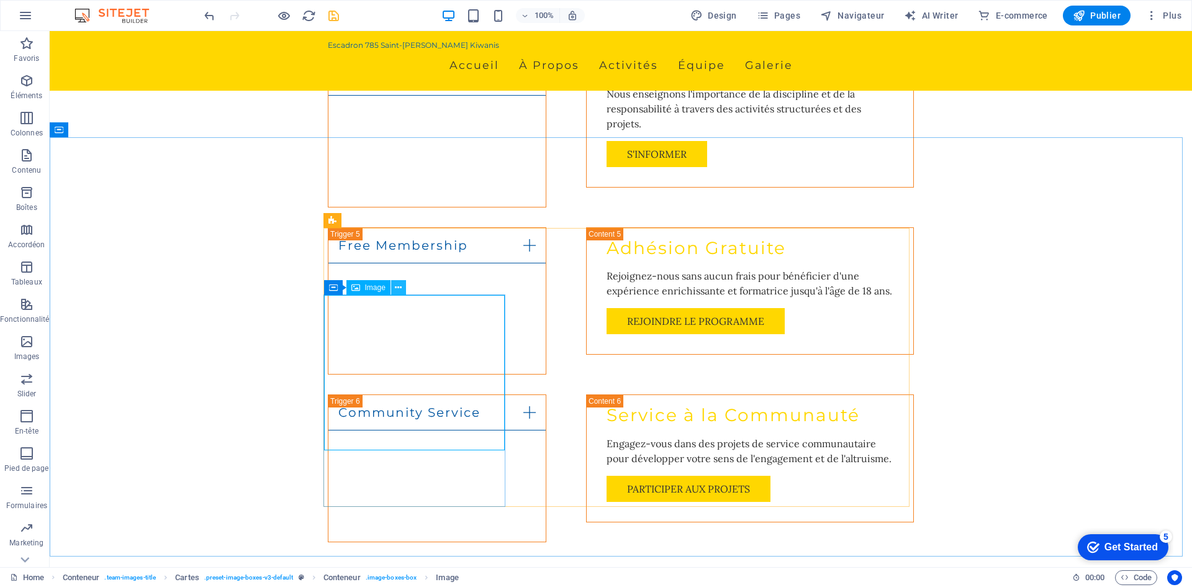
click at [398, 286] on icon at bounding box center [398, 287] width 7 height 13
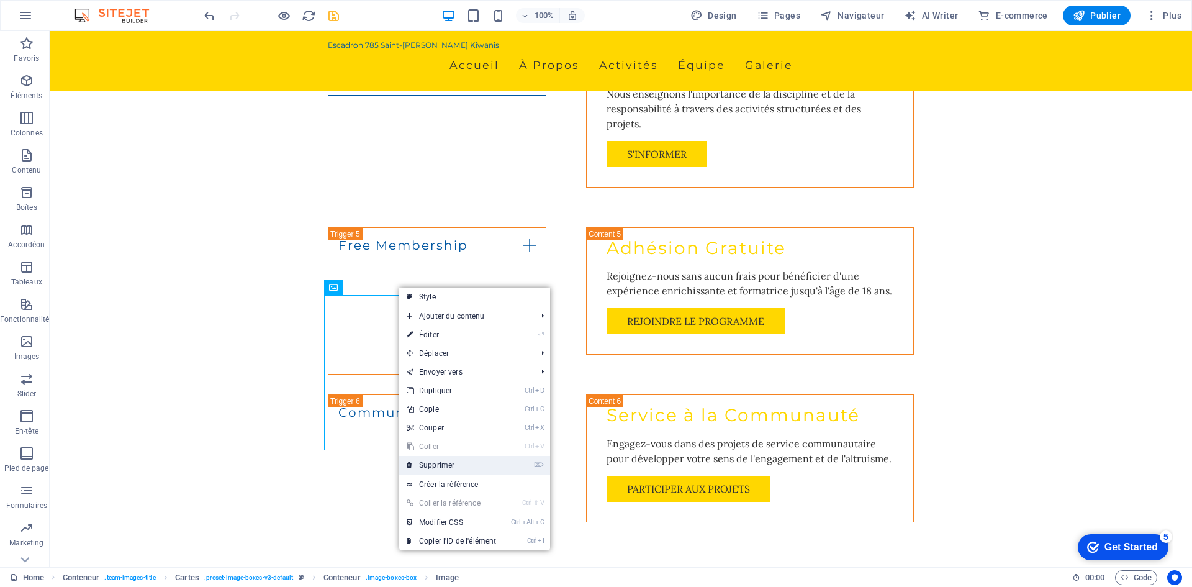
drag, startPoint x: 472, startPoint y: 467, endPoint x: 421, endPoint y: 430, distance: 63.6
click at [472, 467] on link "⌦ Supprimer" at bounding box center [451, 465] width 104 height 19
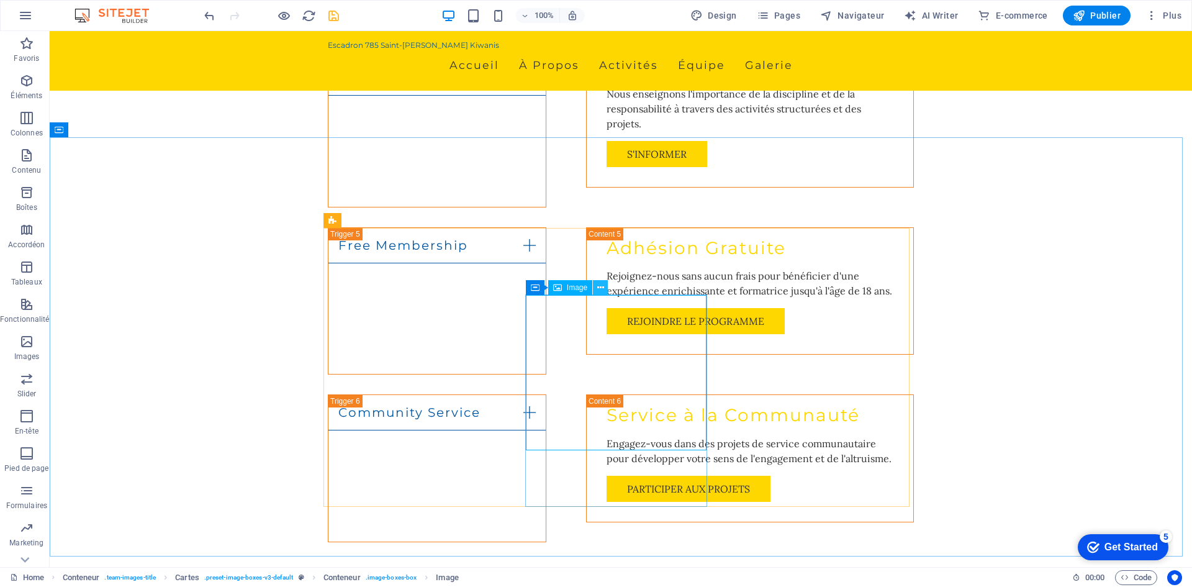
click at [600, 286] on icon at bounding box center [600, 287] width 7 height 13
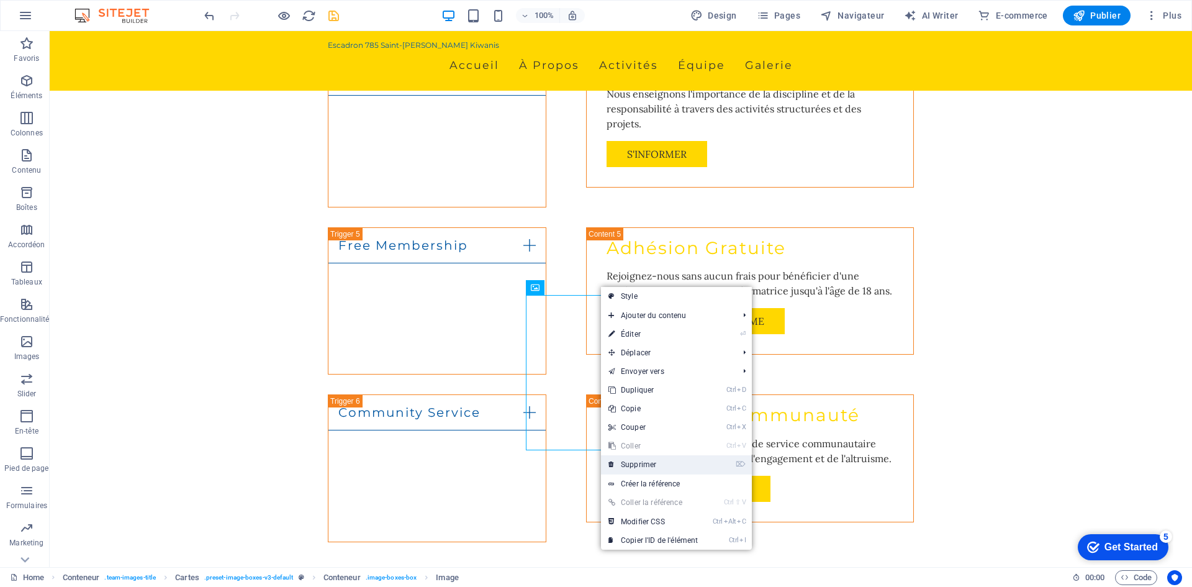
click at [641, 463] on link "⌦ Supprimer" at bounding box center [653, 464] width 104 height 19
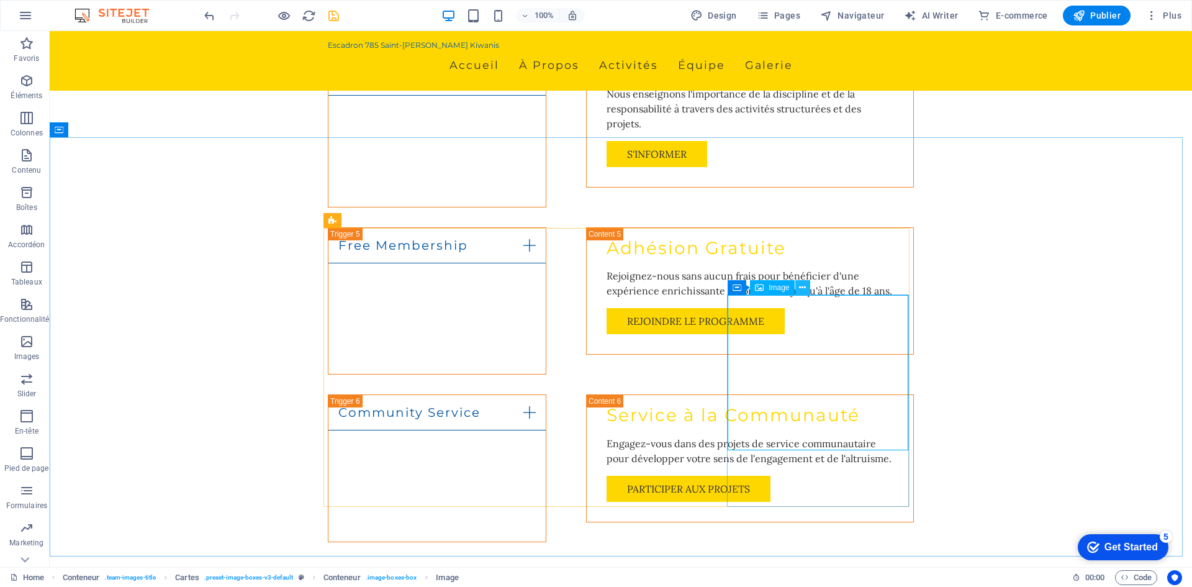
click at [803, 283] on icon at bounding box center [802, 287] width 7 height 13
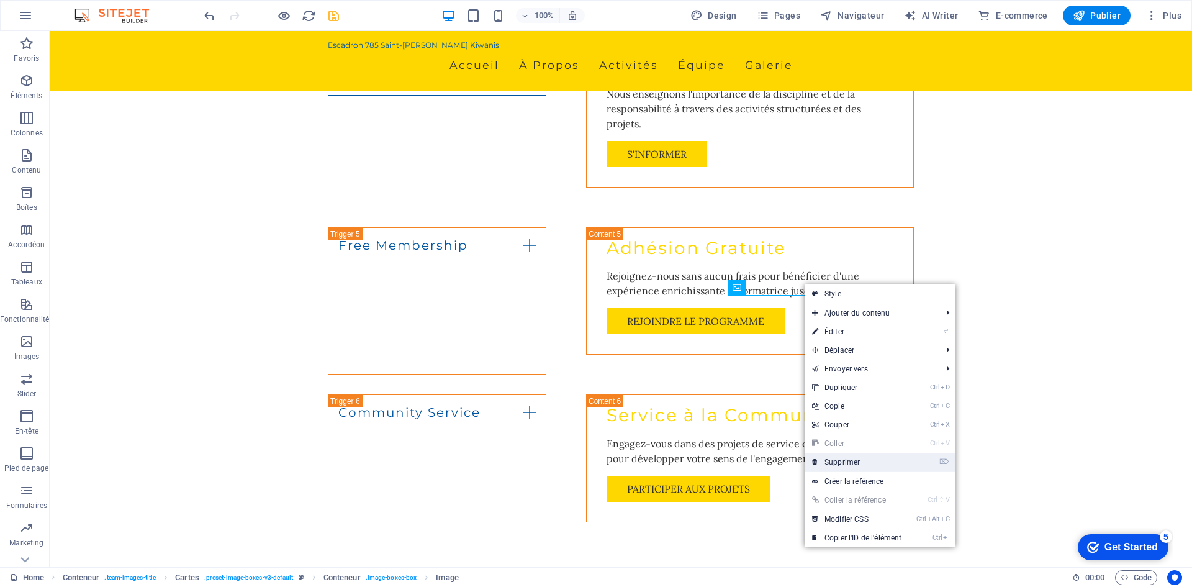
click at [852, 462] on link "⌦ Supprimer" at bounding box center [856, 461] width 104 height 19
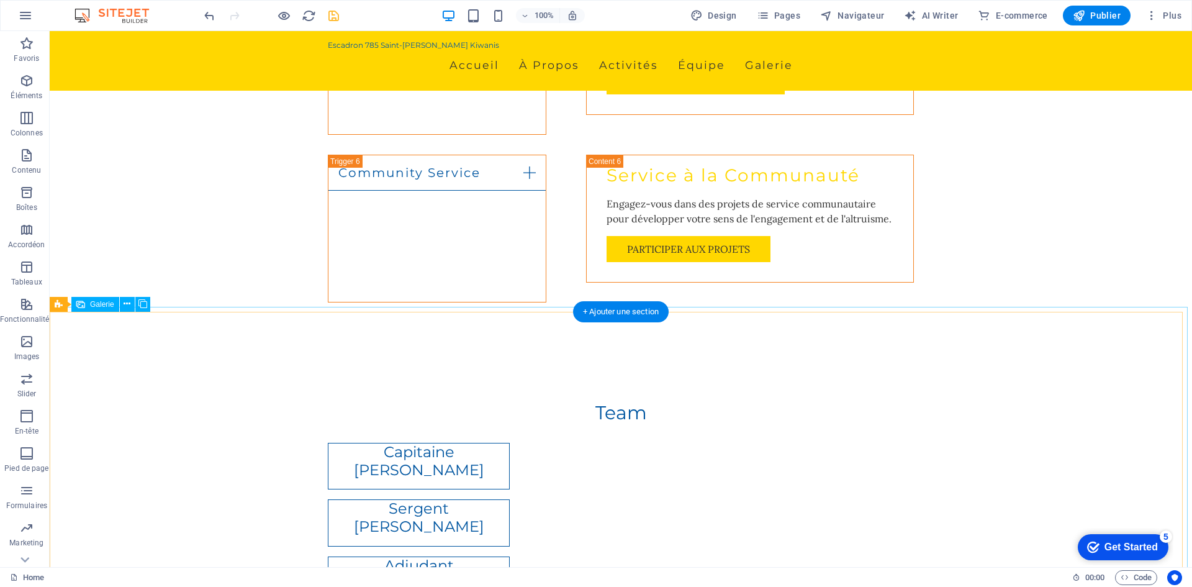
scroll to position [1800, 0]
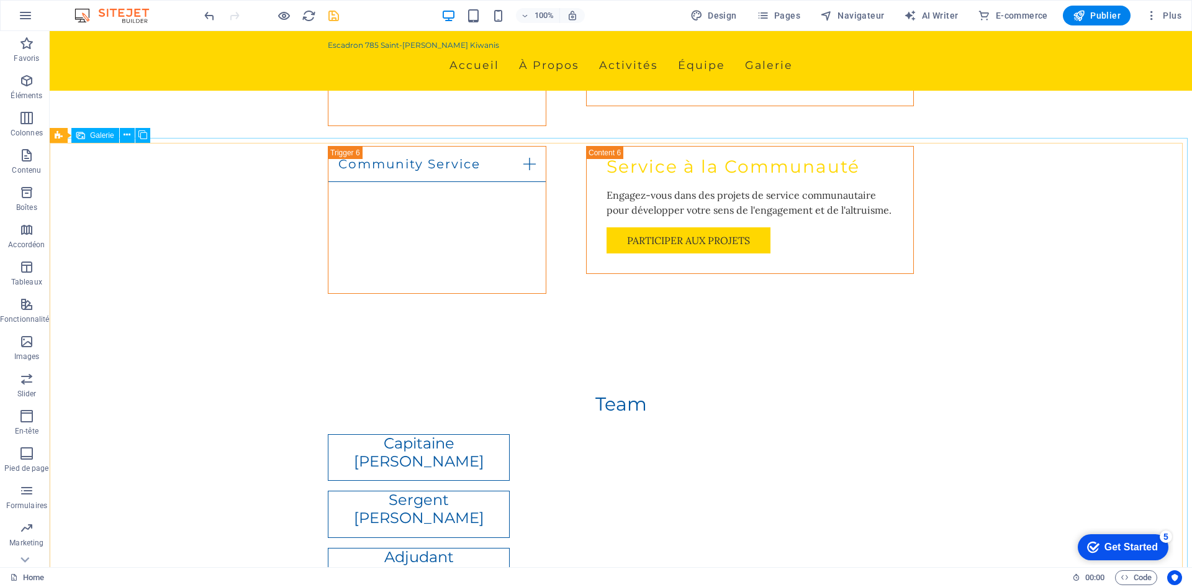
click at [96, 137] on span "Galerie" at bounding box center [102, 135] width 24 height 7
click at [127, 136] on icon at bounding box center [127, 134] width 7 height 13
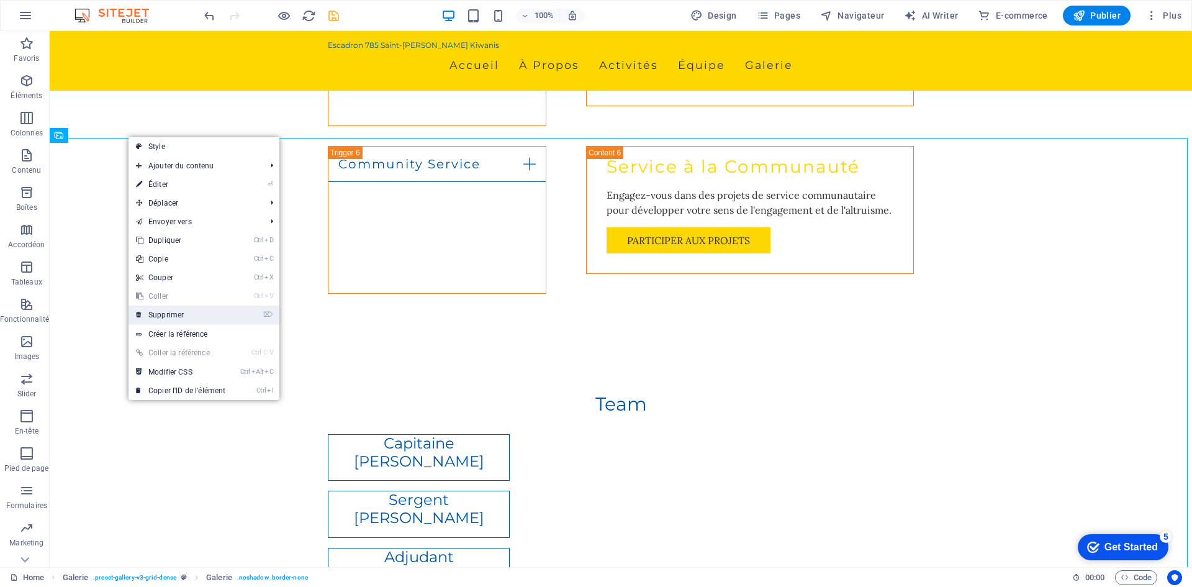
click at [164, 314] on link "⌦ Supprimer" at bounding box center [180, 314] width 104 height 19
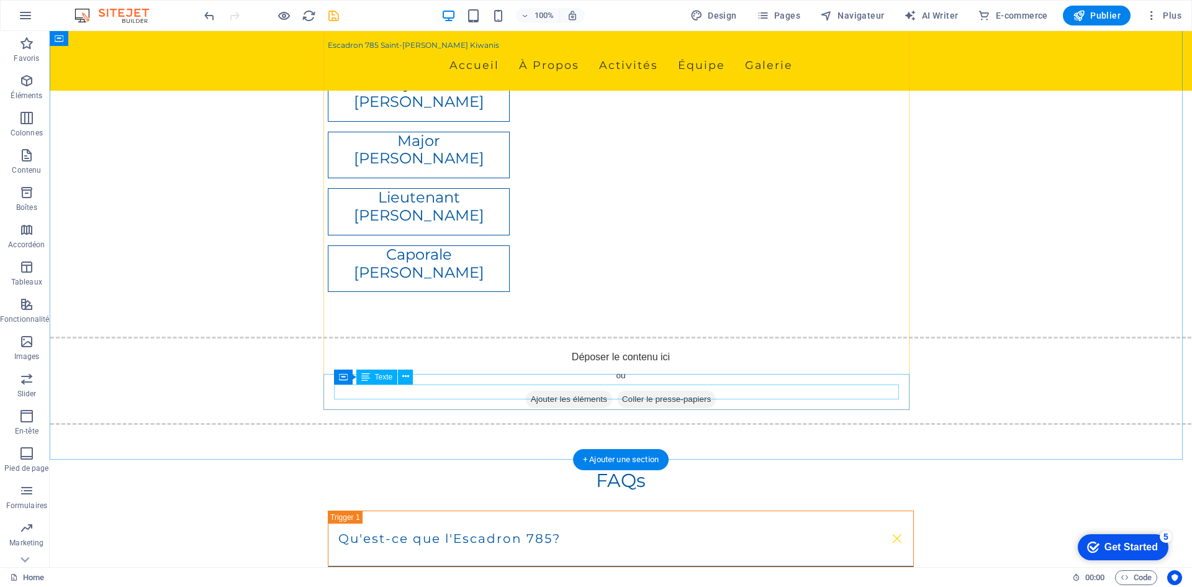
scroll to position [2296, 0]
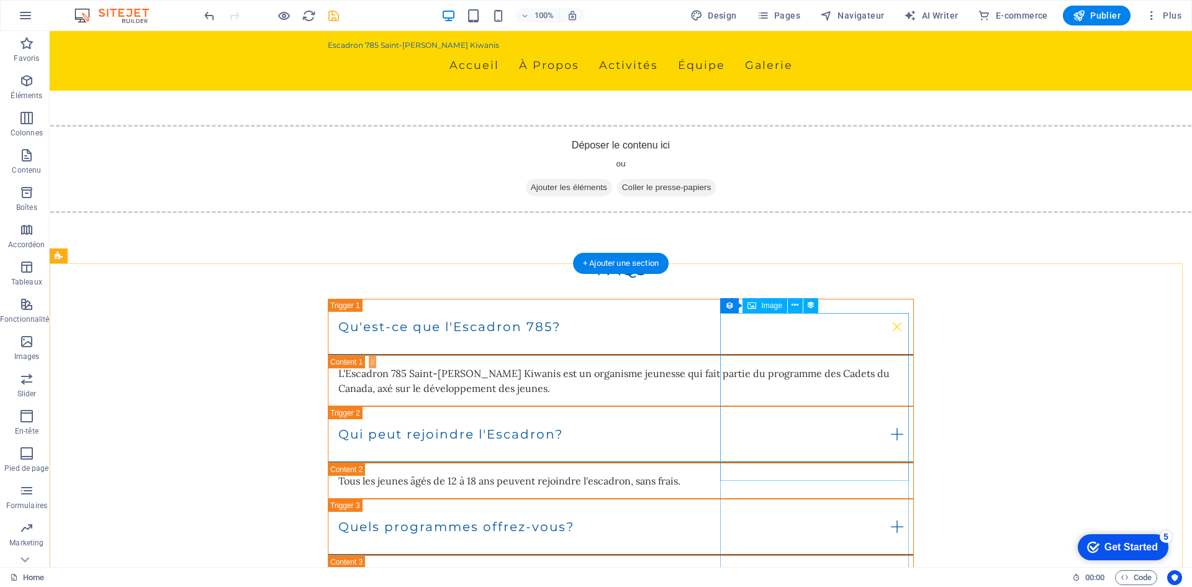
scroll to position [2483, 0]
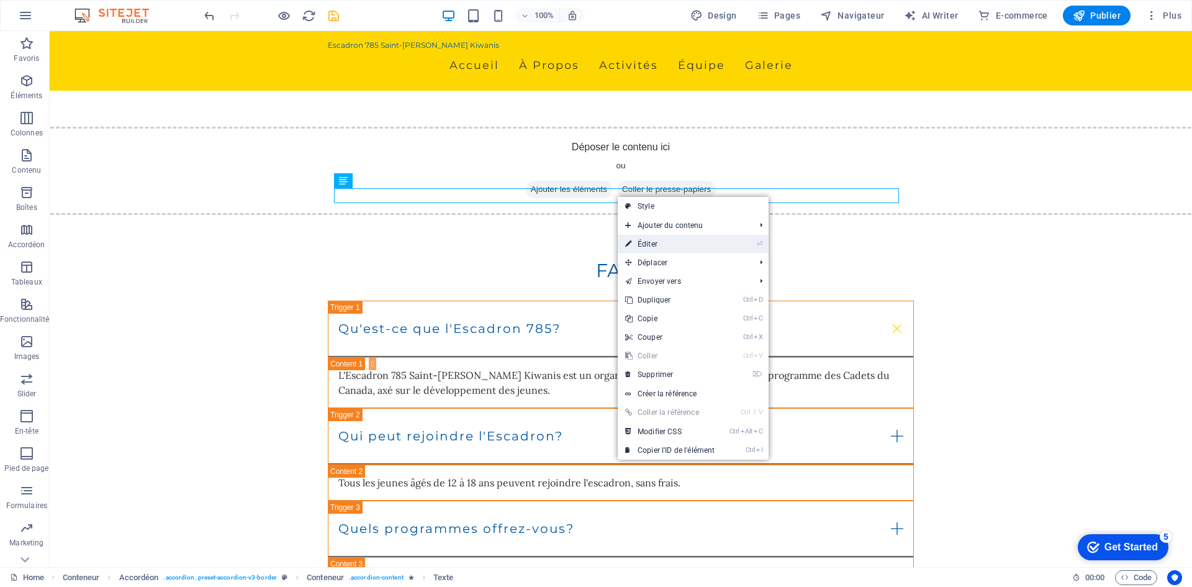
click at [667, 247] on link "⏎ Éditer" at bounding box center [670, 244] width 104 height 19
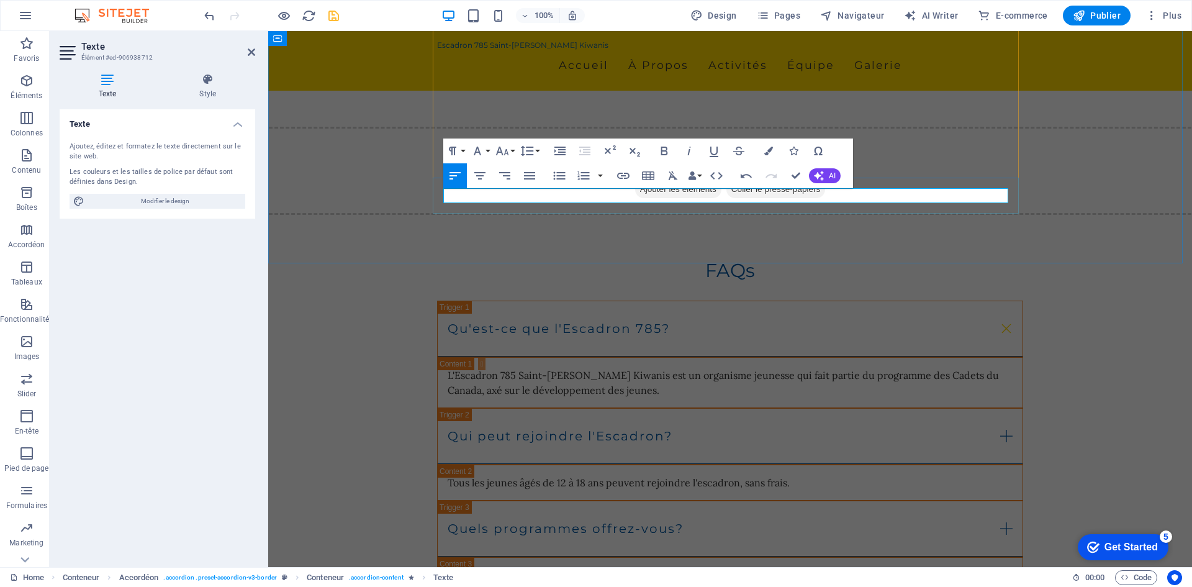
click at [1022, 218] on div "FAQs Qu'est-ce que l'Escadron 785? L'Escadron 785 Saint-Eustache Kiwanis est un…" at bounding box center [730, 580] width 924 height 740
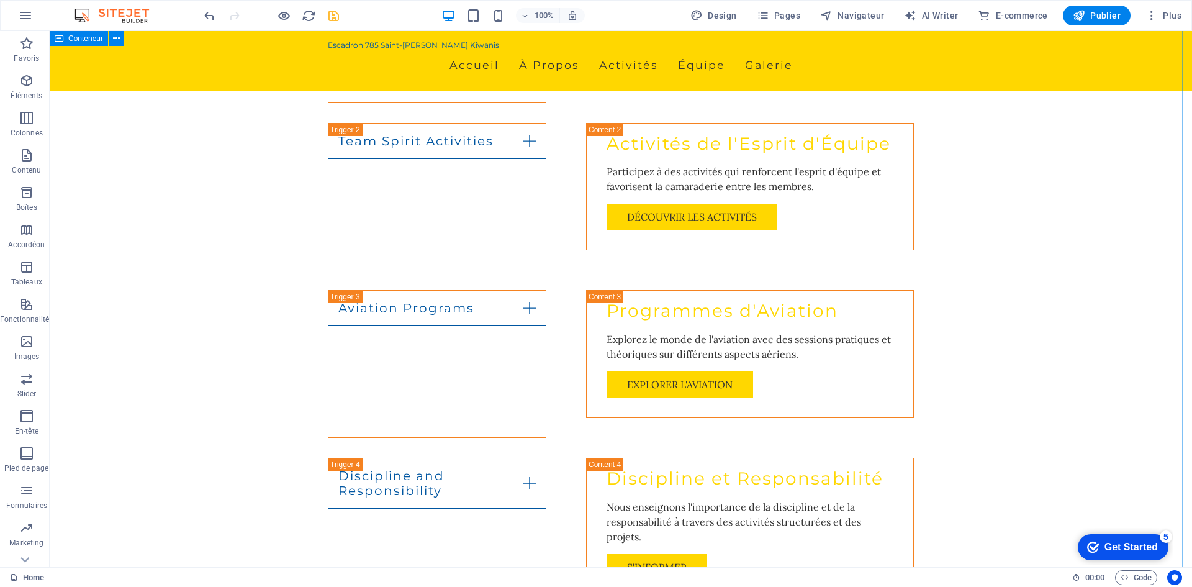
scroll to position [1365, 0]
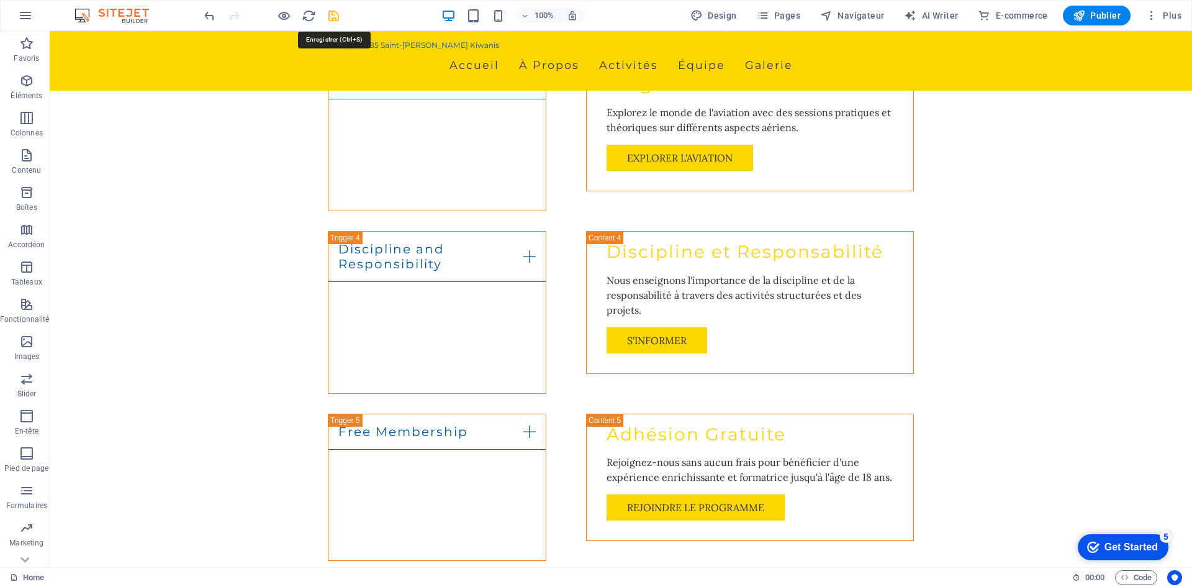
click at [333, 14] on icon "save" at bounding box center [333, 16] width 14 height 14
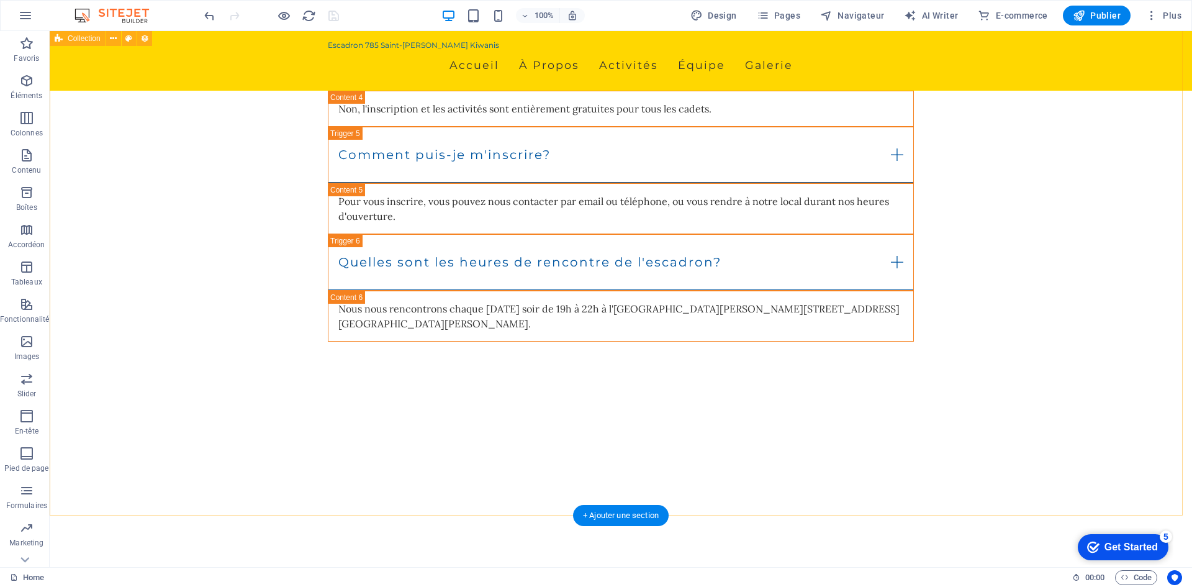
scroll to position [3083, 0]
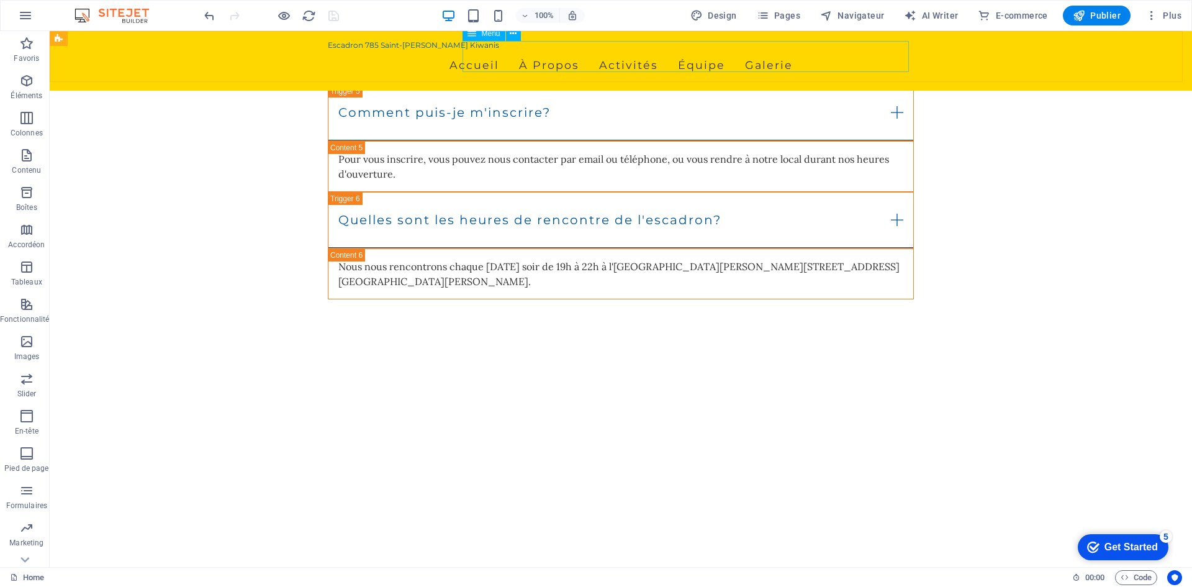
click at [632, 58] on nav "Accueil À Propos Activités Équipe Galerie" at bounding box center [621, 65] width 586 height 31
click at [689, 58] on nav "Accueil À Propos Activités Équipe Galerie" at bounding box center [621, 65] width 586 height 31
click at [773, 59] on nav "Accueil À Propos Activités Équipe Galerie" at bounding box center [621, 65] width 586 height 31
click at [847, 60] on nav "Accueil À Propos Activités Équipe Galerie" at bounding box center [621, 65] width 586 height 31
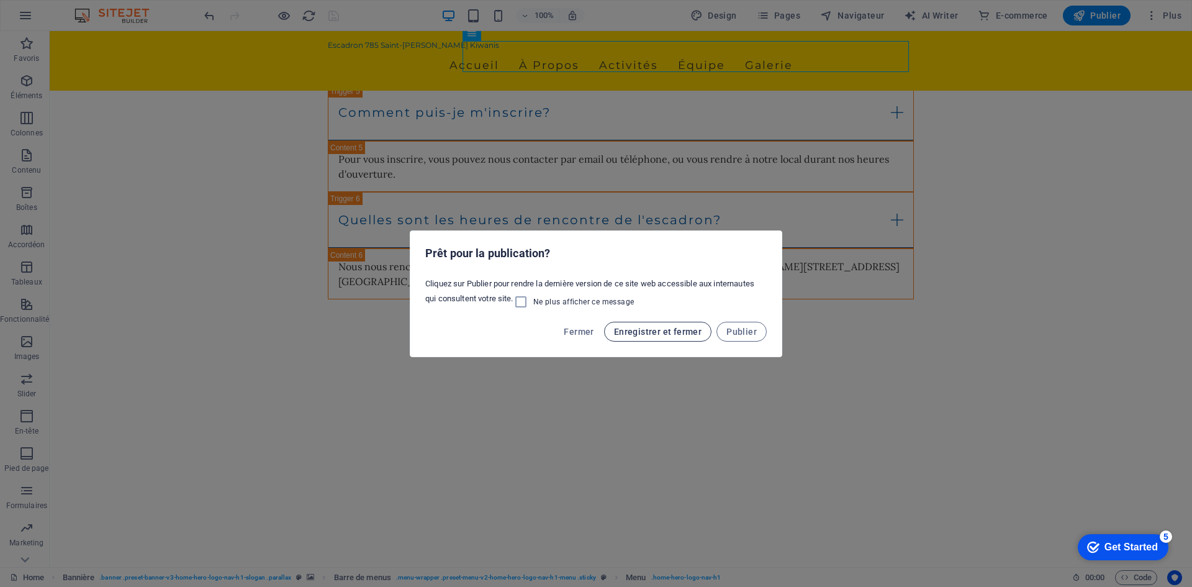
click at [651, 331] on span "Enregistrer et fermer" at bounding box center [658, 331] width 88 height 10
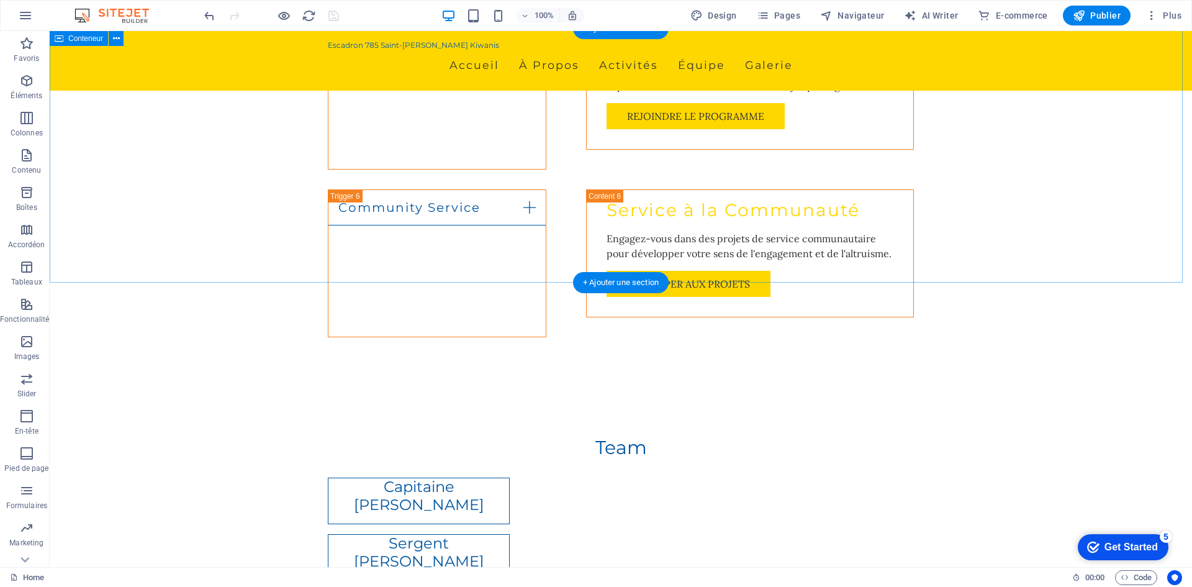
scroll to position [1656, 0]
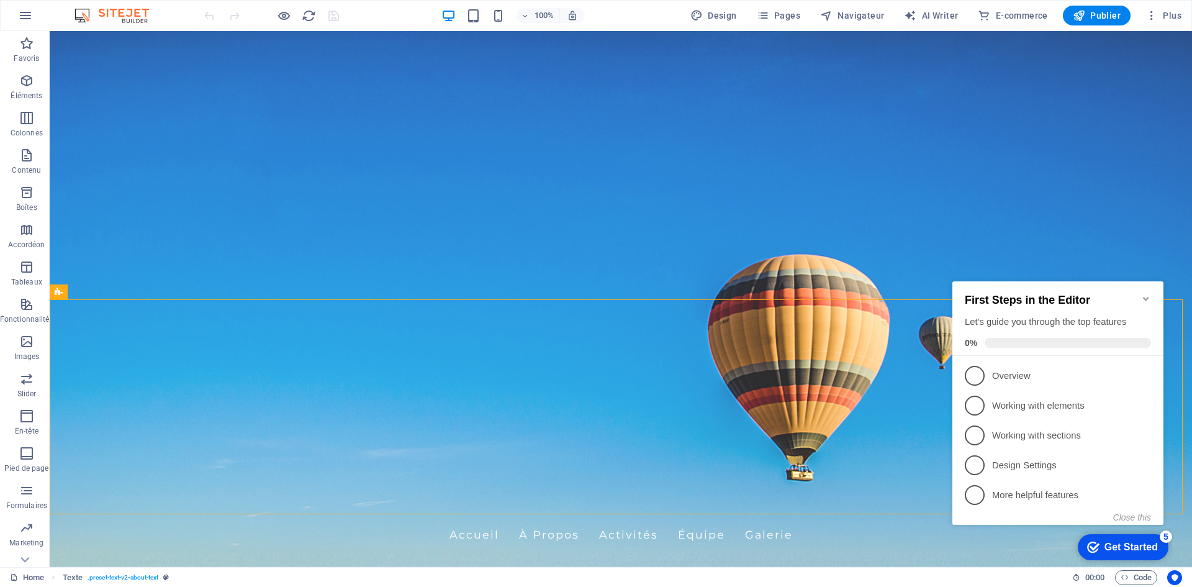
click at [1145, 294] on icon "Minimize checklist" at bounding box center [1146, 299] width 10 height 10
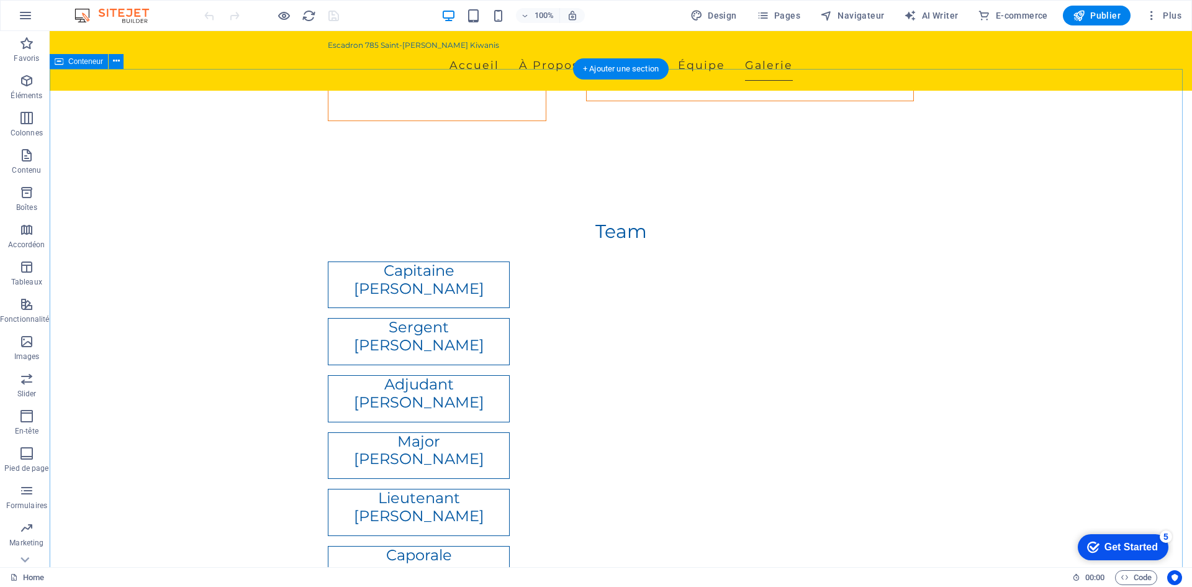
scroll to position [2048, 0]
